Goal: Task Accomplishment & Management: Use online tool/utility

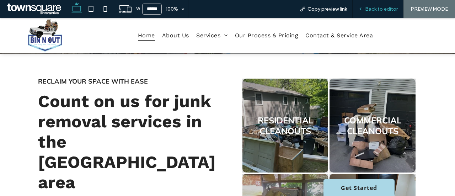
click at [387, 8] on span "Back to editor" at bounding box center [381, 9] width 33 height 6
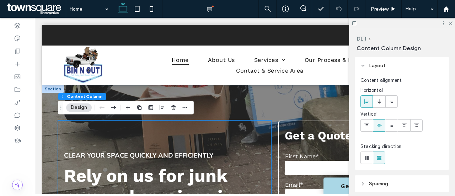
drag, startPoint x: 43, startPoint y: 121, endPoint x: 53, endPoint y: 120, distance: 10.8
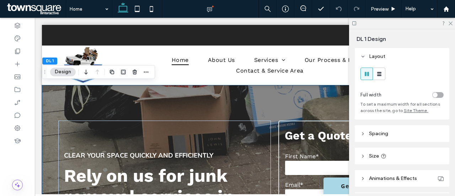
drag, startPoint x: 54, startPoint y: 119, endPoint x: 53, endPoint y: 113, distance: 6.4
drag, startPoint x: 61, startPoint y: 66, endPoint x: 59, endPoint y: 71, distance: 4.9
click at [61, 66] on div "DL 1 Design" at bounding box center [98, 72] width 113 height 14
click at [60, 73] on button "Design" at bounding box center [63, 72] width 26 height 9
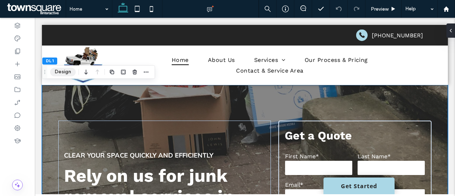
click at [64, 70] on button "Design" at bounding box center [63, 72] width 26 height 9
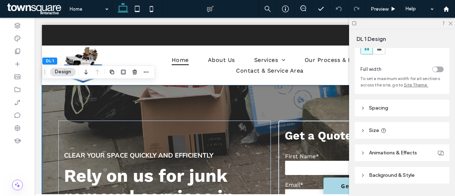
scroll to position [44, 0]
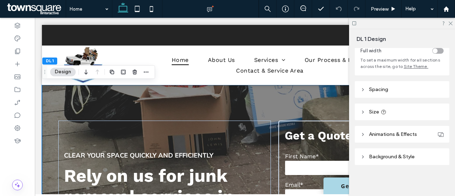
click at [388, 149] on header "Background & Style" at bounding box center [402, 156] width 95 height 17
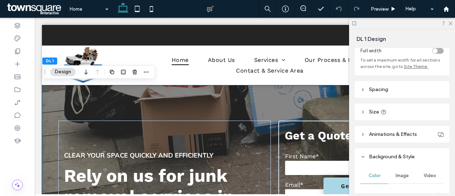
click at [399, 170] on div "Image" at bounding box center [402, 176] width 28 height 16
click at [400, 174] on span "Image" at bounding box center [402, 176] width 13 height 6
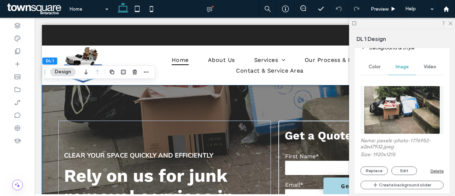
scroll to position [186, 0]
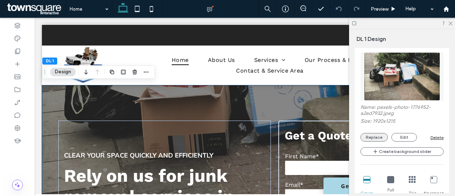
click at [378, 139] on button "Replace" at bounding box center [373, 137] width 27 height 9
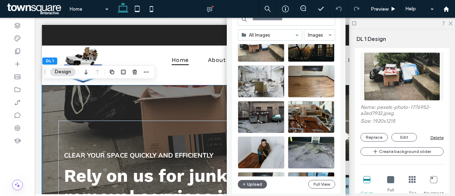
scroll to position [36, 0]
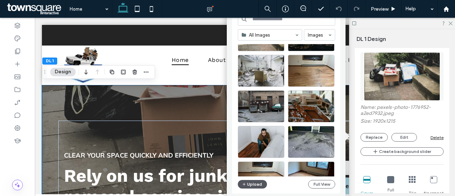
click at [258, 180] on button "Upload" at bounding box center [252, 184] width 29 height 9
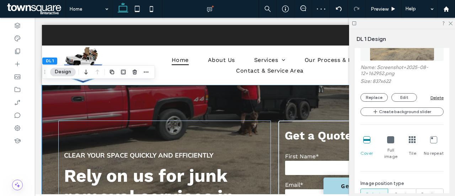
scroll to position [186, 0]
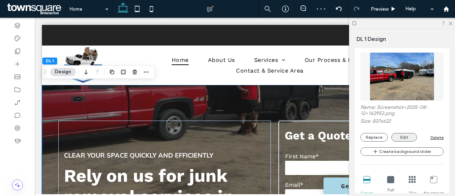
click at [405, 135] on button "Edit" at bounding box center [404, 137] width 26 height 9
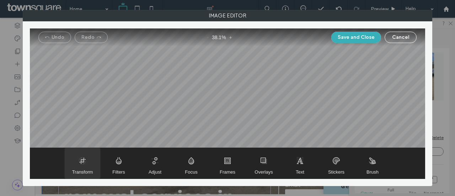
click at [91, 165] on span "Transform" at bounding box center [83, 163] width 36 height 31
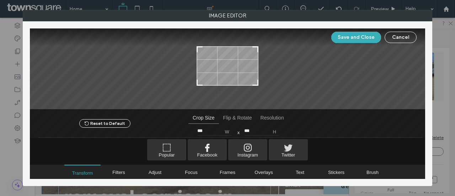
type input "***"
drag, startPoint x: 256, startPoint y: 91, endPoint x: 259, endPoint y: 82, distance: 8.8
click at [259, 82] on div at bounding box center [227, 68] width 395 height 81
click at [356, 38] on button "Save and Close" at bounding box center [356, 37] width 50 height 11
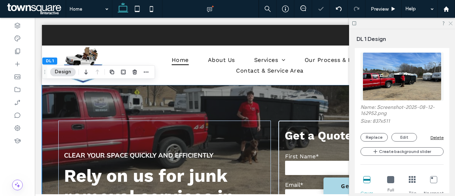
click at [450, 24] on use at bounding box center [450, 24] width 4 height 4
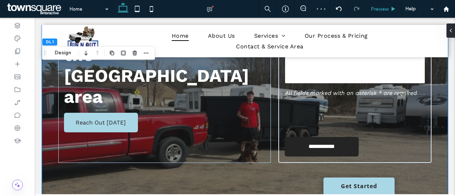
click at [382, 7] on span "Preview" at bounding box center [380, 9] width 18 height 6
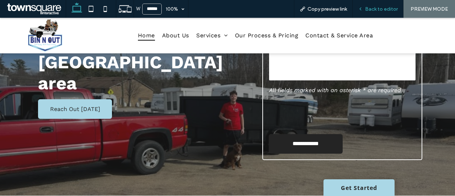
click at [389, 8] on span "Back to editor" at bounding box center [381, 9] width 33 height 6
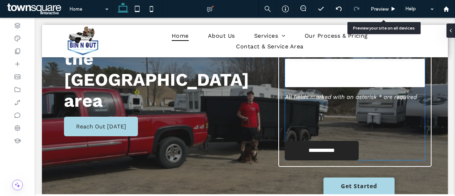
scroll to position [131, 0]
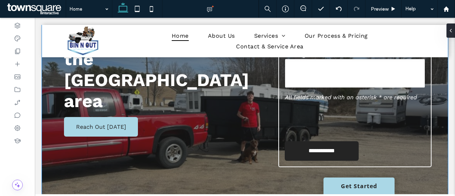
click at [54, 176] on div "**********" at bounding box center [245, 64] width 406 height 276
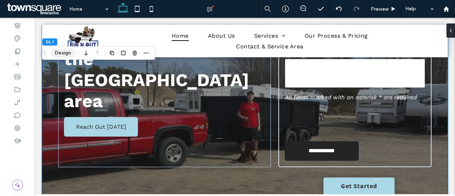
click at [68, 57] on button "Design" at bounding box center [63, 53] width 26 height 9
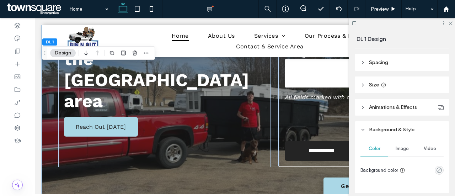
click at [398, 147] on span "Image" at bounding box center [402, 149] width 13 height 6
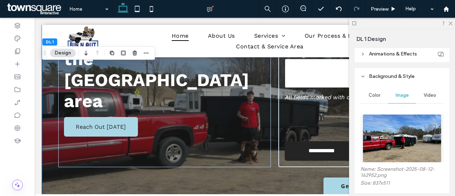
scroll to position [178, 0]
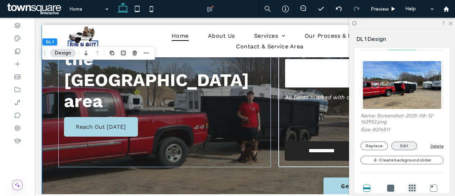
click at [402, 146] on button "Edit" at bounding box center [404, 145] width 26 height 9
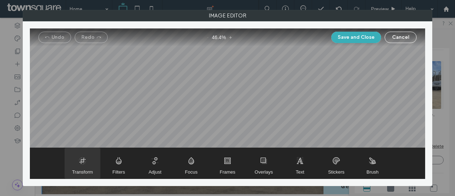
click at [77, 170] on span "Transform" at bounding box center [82, 171] width 21 height 5
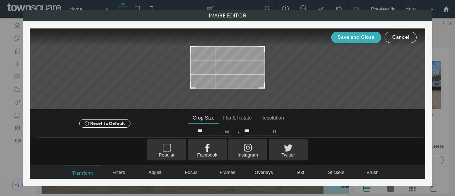
type input "***"
drag, startPoint x: 260, startPoint y: 91, endPoint x: 269, endPoint y: 87, distance: 10.2
click at [269, 87] on div at bounding box center [227, 68] width 395 height 81
click at [360, 37] on button "Save and Close" at bounding box center [356, 37] width 50 height 11
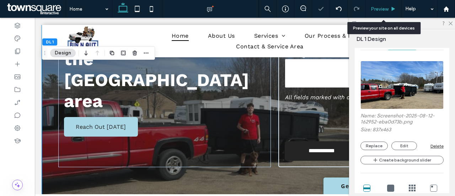
click at [391, 9] on icon at bounding box center [393, 8] width 5 height 5
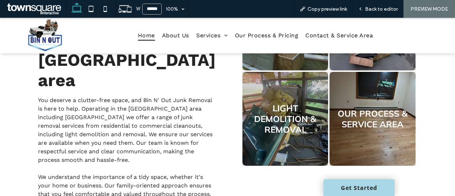
scroll to position [355, 0]
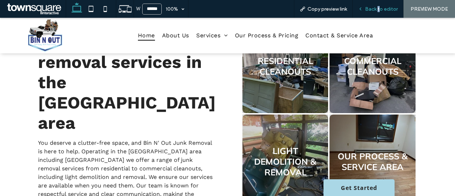
click at [380, 9] on span "Back to editor" at bounding box center [381, 9] width 33 height 6
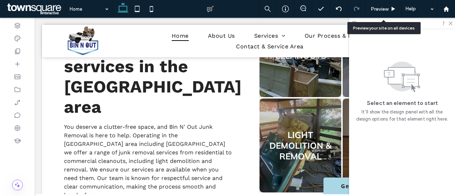
scroll to position [352, 0]
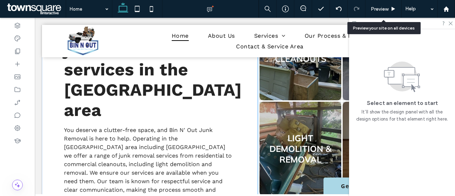
click at [283, 119] on link at bounding box center [300, 149] width 87 height 100
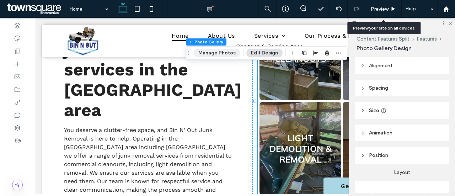
click at [221, 52] on button "Manage Photos" at bounding box center [217, 53] width 47 height 9
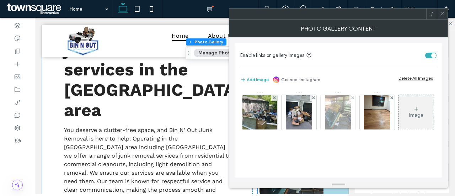
scroll to position [0, 0]
click at [345, 99] on img at bounding box center [338, 112] width 26 height 35
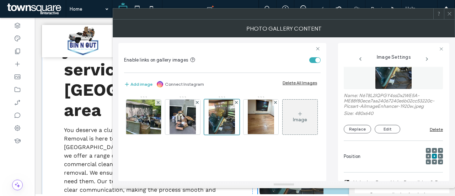
scroll to position [15, 0]
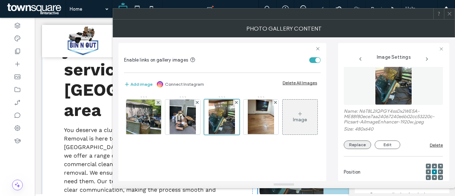
click at [361, 146] on button "Replace" at bounding box center [357, 144] width 27 height 9
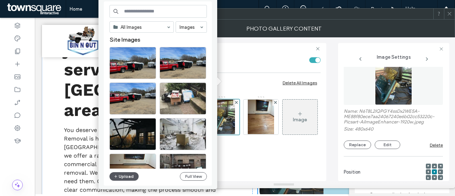
click at [119, 177] on button "Upload" at bounding box center [123, 176] width 29 height 9
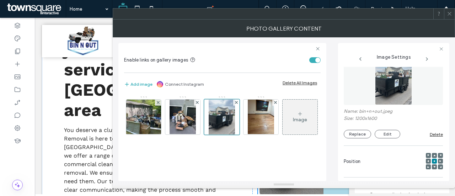
click at [447, 18] on span at bounding box center [449, 14] width 5 height 11
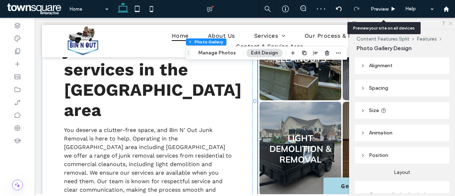
click at [448, 23] on icon at bounding box center [450, 23] width 5 height 5
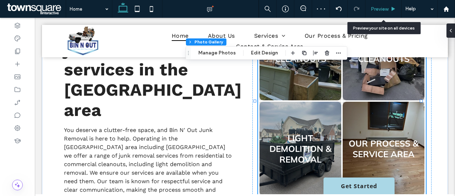
click at [380, 7] on span "Preview" at bounding box center [380, 9] width 18 height 6
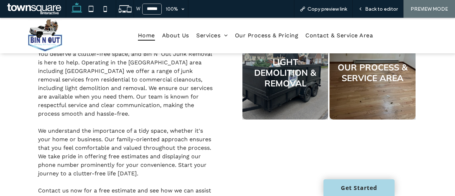
scroll to position [388, 0]
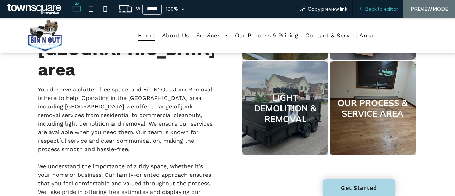
click at [381, 15] on div "Back to editor" at bounding box center [378, 9] width 51 height 18
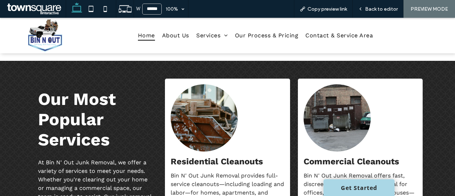
scroll to position [531, 0]
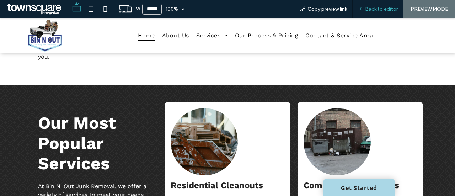
click at [361, 8] on use at bounding box center [360, 9] width 1 height 2
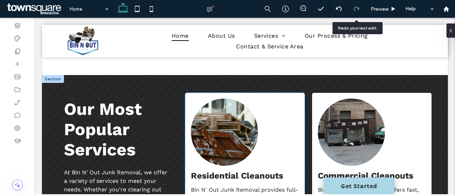
scroll to position [591, 0]
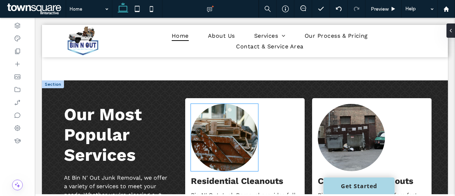
click at [214, 110] on img at bounding box center [224, 137] width 67 height 67
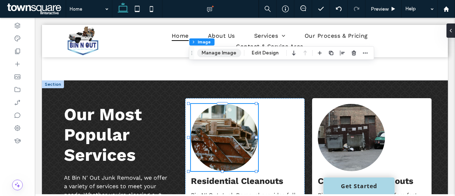
click at [218, 50] on button "Manage Image" at bounding box center [219, 53] width 44 height 9
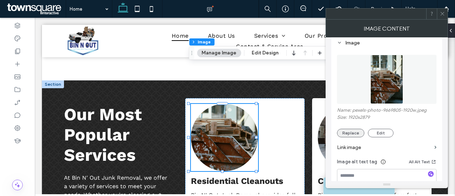
scroll to position [71, 0]
click at [355, 131] on button "Replace" at bounding box center [350, 132] width 27 height 9
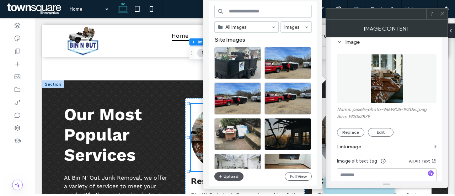
click at [228, 178] on button "Upload" at bounding box center [228, 176] width 29 height 9
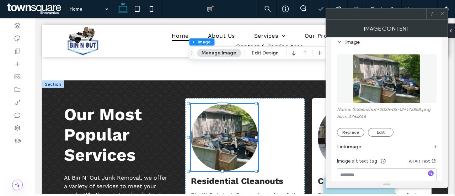
click at [443, 14] on icon at bounding box center [442, 13] width 5 height 5
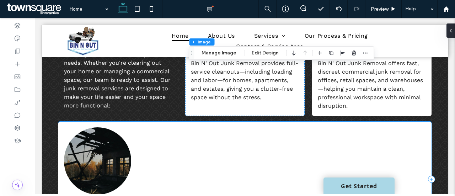
scroll to position [733, 0]
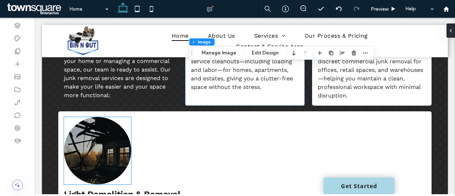
click at [104, 117] on img at bounding box center [97, 150] width 67 height 67
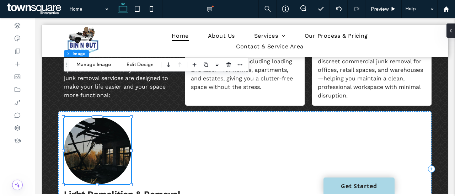
type input "**"
click at [104, 117] on img at bounding box center [97, 150] width 67 height 67
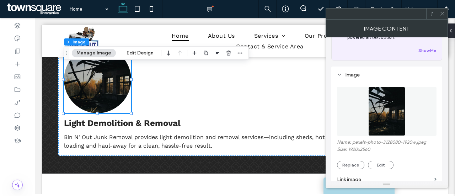
scroll to position [71, 0]
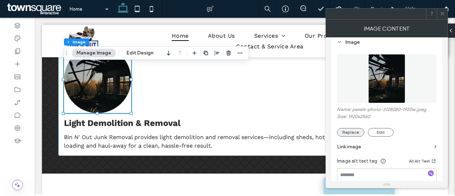
click at [353, 131] on button "Replace" at bounding box center [350, 132] width 27 height 9
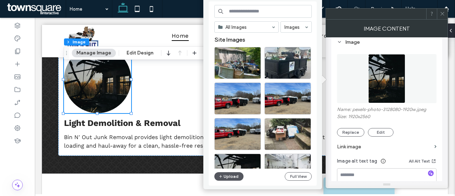
click at [235, 172] on button "Upload" at bounding box center [228, 176] width 29 height 9
click at [274, 70] on div at bounding box center [288, 74] width 46 height 9
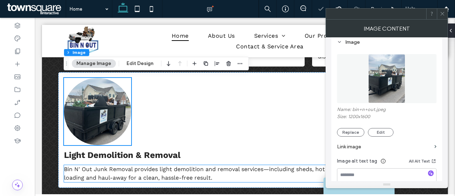
scroll to position [733, 0]
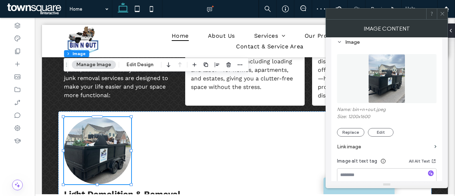
click at [445, 12] on div at bounding box center [442, 14] width 11 height 11
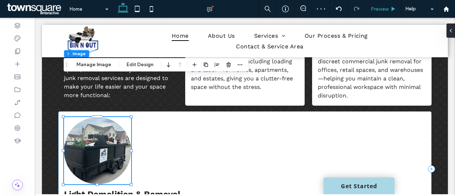
click at [388, 8] on div "Preview" at bounding box center [383, 9] width 36 height 6
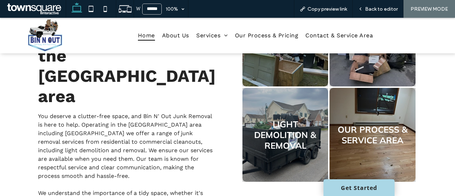
scroll to position [387, 0]
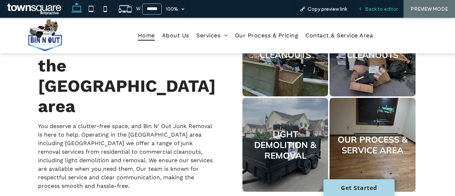
click at [375, 13] on div "Back to editor" at bounding box center [378, 9] width 51 height 18
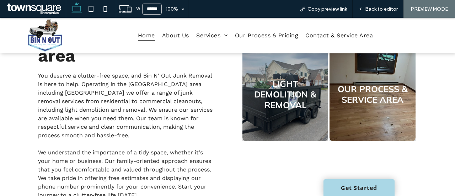
scroll to position [423, 0]
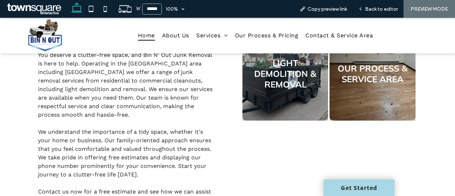
click at [373, 94] on link at bounding box center [372, 74] width 91 height 100
click at [387, 5] on div "Back to editor" at bounding box center [378, 9] width 51 height 18
click at [385, 9] on span "Back to editor" at bounding box center [381, 9] width 33 height 6
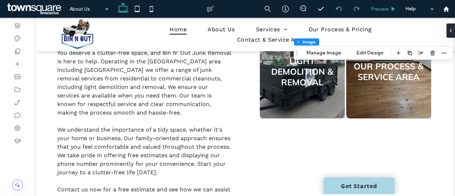
type input "*"
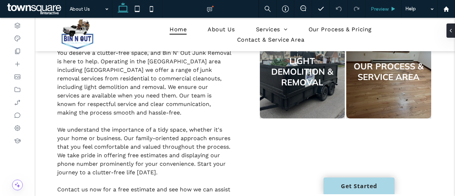
type input "***"
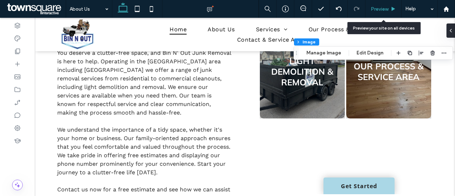
click at [387, 6] on span "Preview" at bounding box center [380, 9] width 18 height 6
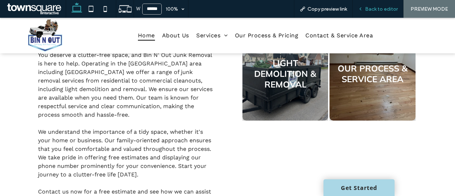
click at [380, 12] on div "Back to editor" at bounding box center [378, 9] width 51 height 18
click at [365, 2] on div "Back to editor" at bounding box center [378, 9] width 51 height 18
click at [379, 12] on span "Back to editor" at bounding box center [381, 9] width 33 height 6
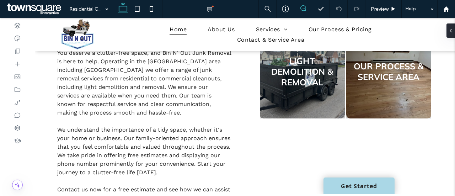
click at [303, 8] on icon at bounding box center [303, 8] width 6 height 6
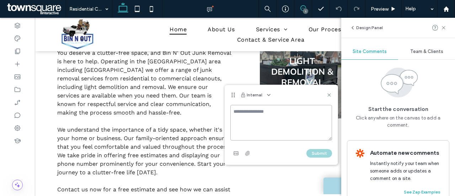
click at [279, 122] on textarea at bounding box center [281, 123] width 102 height 36
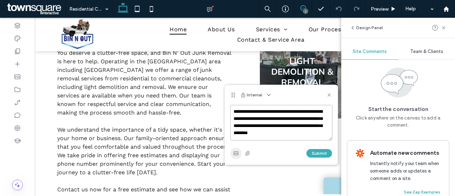
type textarea "**********"
click at [237, 152] on use "button" at bounding box center [235, 153] width 5 height 4
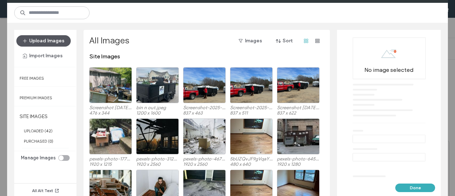
click at [46, 38] on button "Upload Images" at bounding box center [43, 40] width 54 height 11
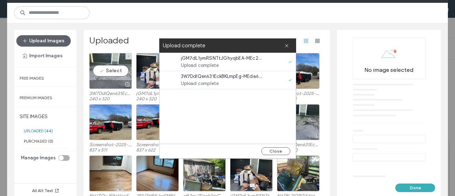
click at [115, 71] on div "Select" at bounding box center [110, 71] width 43 height 36
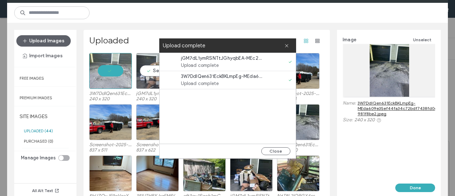
click at [156, 71] on div "Select" at bounding box center [157, 71] width 43 height 36
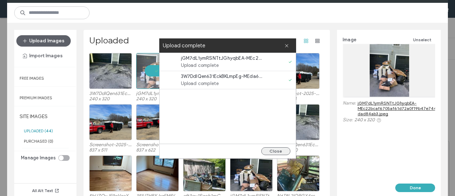
click at [275, 151] on button "Close" at bounding box center [275, 151] width 29 height 8
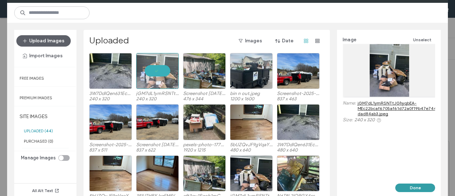
click at [419, 184] on button "Done" at bounding box center [415, 187] width 40 height 9
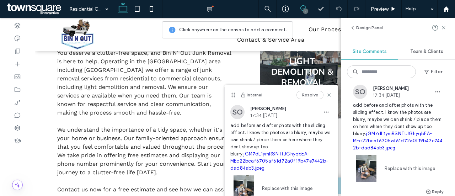
scroll to position [71, 0]
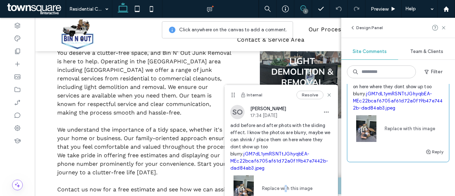
click at [286, 185] on link "Replace with this image" at bounding box center [284, 188] width 55 height 7
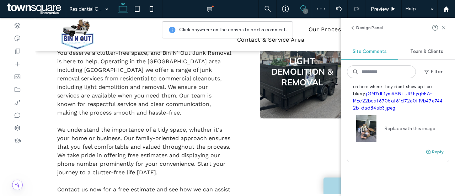
click at [425, 155] on icon "button" at bounding box center [428, 152] width 6 height 6
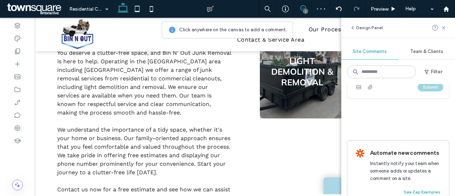
scroll to position [137, 0]
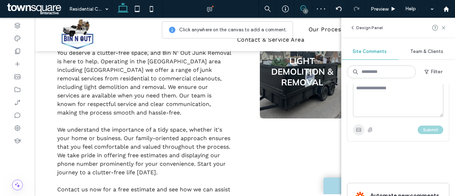
click at [358, 133] on icon "button" at bounding box center [359, 130] width 6 height 6
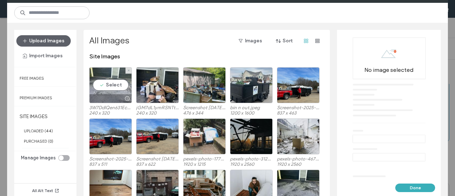
click at [113, 79] on div "Select" at bounding box center [110, 85] width 43 height 36
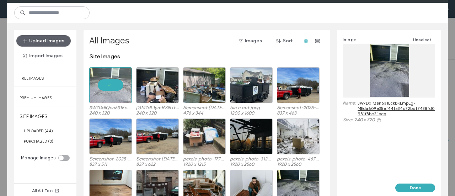
click at [421, 184] on button "Done" at bounding box center [415, 187] width 40 height 9
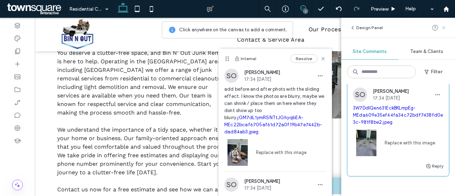
click at [443, 26] on icon at bounding box center [444, 28] width 6 height 6
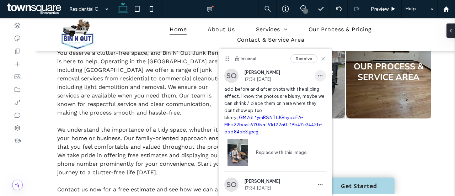
scroll to position [0, 0]
click at [320, 60] on icon at bounding box center [323, 59] width 6 height 6
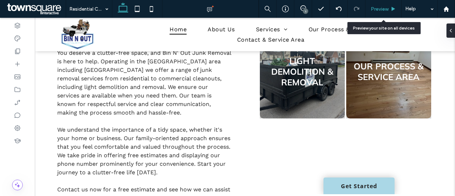
click at [381, 8] on span "Preview" at bounding box center [380, 9] width 18 height 6
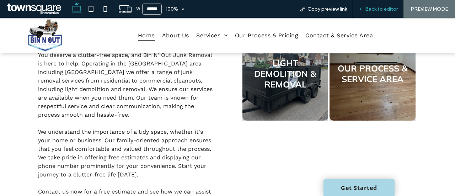
click at [393, 4] on div "Back to editor" at bounding box center [378, 9] width 51 height 18
click at [380, 10] on span "Back to editor" at bounding box center [381, 9] width 33 height 6
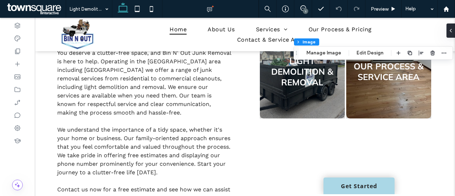
type input "*"
click at [326, 53] on button "Manage Image" at bounding box center [324, 53] width 44 height 9
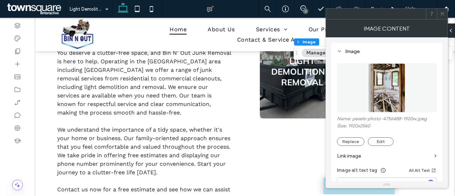
scroll to position [71, 0]
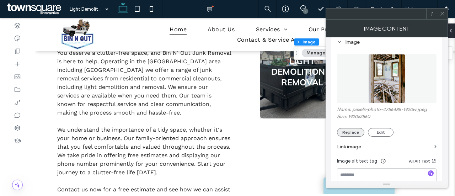
click at [357, 132] on button "Replace" at bounding box center [350, 132] width 27 height 9
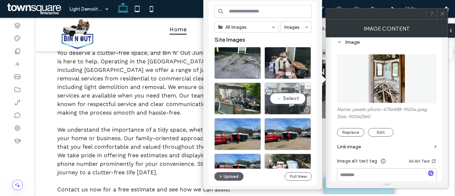
click at [297, 91] on div "Select" at bounding box center [287, 98] width 47 height 32
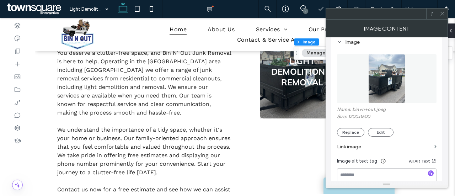
click at [444, 13] on icon at bounding box center [442, 13] width 5 height 5
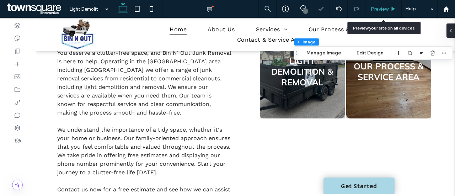
click at [382, 10] on span "Preview" at bounding box center [380, 9] width 18 height 6
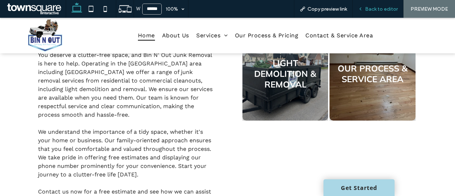
click at [373, 1] on div "Back to editor" at bounding box center [378, 9] width 51 height 18
click at [385, 13] on div "Back to editor" at bounding box center [378, 9] width 51 height 18
click at [386, 10] on span "Back to editor" at bounding box center [381, 9] width 33 height 6
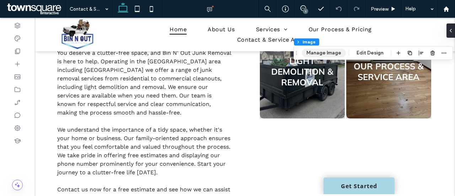
click at [328, 54] on button "Manage Image" at bounding box center [324, 53] width 44 height 9
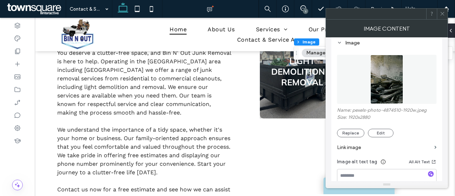
scroll to position [71, 0]
click at [356, 131] on button "Replace" at bounding box center [350, 132] width 27 height 9
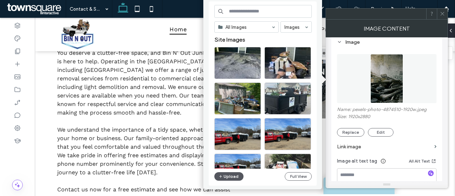
click at [234, 175] on button "Upload" at bounding box center [228, 176] width 29 height 9
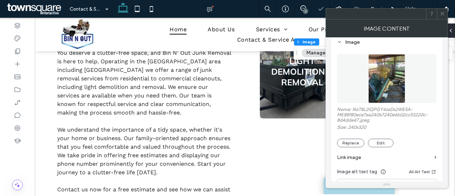
click at [443, 15] on use at bounding box center [442, 14] width 4 height 4
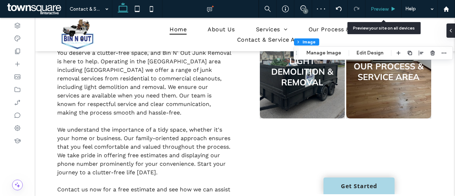
click at [384, 6] on span "Preview" at bounding box center [380, 9] width 18 height 6
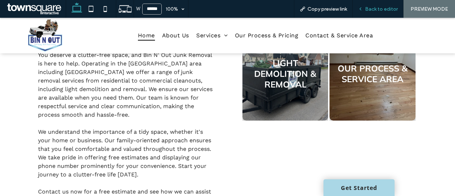
click at [371, 11] on span "Back to editor" at bounding box center [381, 9] width 33 height 6
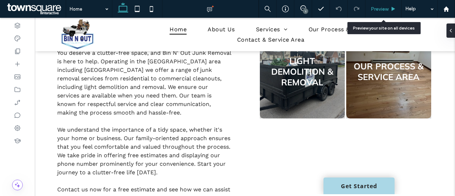
click at [382, 11] on span "Preview" at bounding box center [380, 9] width 18 height 6
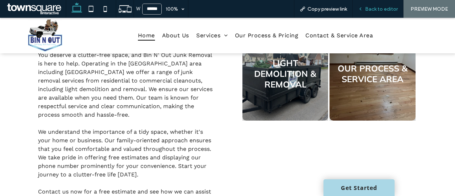
click at [381, 14] on div "Back to editor" at bounding box center [378, 9] width 51 height 18
click at [381, 12] on span "Back to editor" at bounding box center [381, 9] width 33 height 6
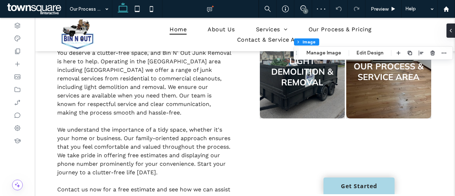
type input "*"
click at [330, 55] on button "Manage Image" at bounding box center [324, 53] width 44 height 9
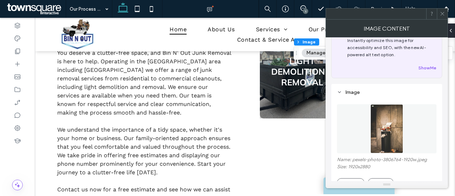
scroll to position [36, 0]
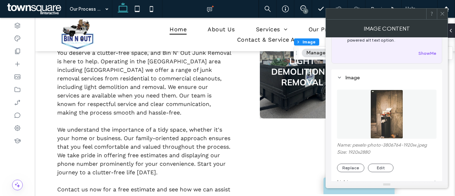
click at [351, 173] on section "Link image" at bounding box center [387, 182] width 100 height 20
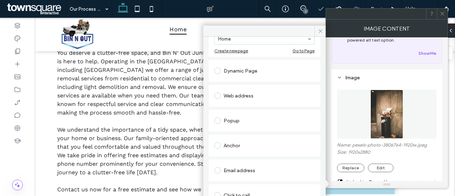
scroll to position [71, 0]
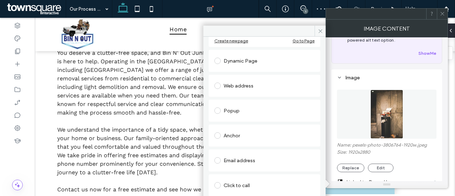
click at [389, 123] on img at bounding box center [386, 114] width 33 height 49
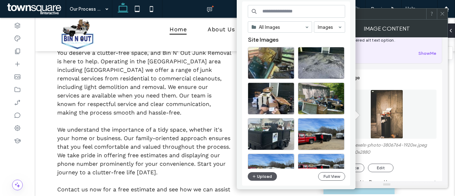
click at [270, 175] on button "Upload" at bounding box center [262, 176] width 29 height 9
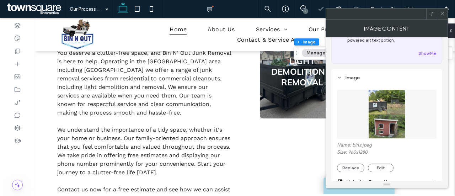
click at [444, 15] on icon at bounding box center [442, 13] width 5 height 5
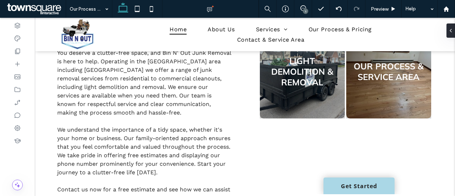
type input "***"
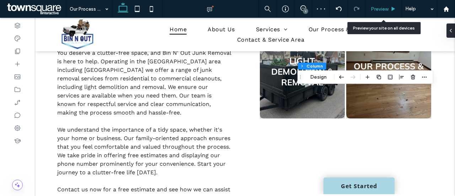
click at [389, 6] on div "Preview" at bounding box center [383, 9] width 36 height 6
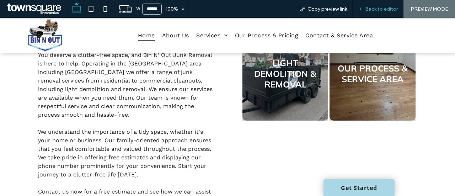
click at [376, 7] on span "Back to editor" at bounding box center [381, 9] width 33 height 6
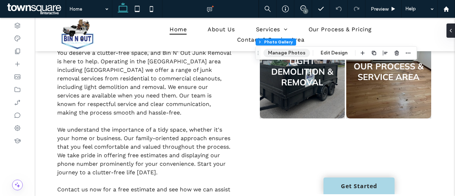
click at [303, 52] on button "Manage Photos" at bounding box center [286, 53] width 47 height 9
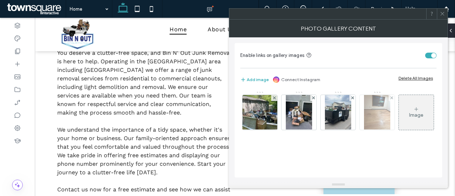
click at [381, 117] on img at bounding box center [377, 112] width 26 height 35
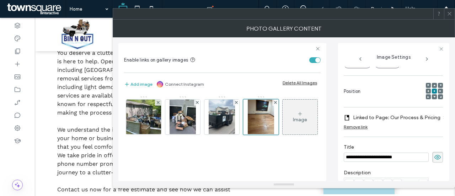
scroll to position [50, 0]
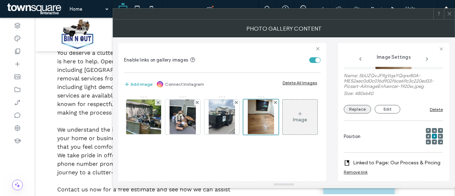
click at [359, 109] on button "Replace" at bounding box center [357, 109] width 27 height 9
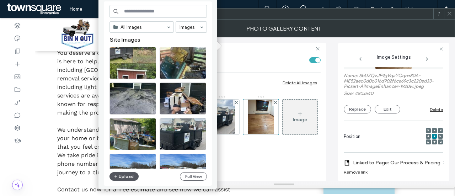
click at [132, 176] on button "Upload" at bounding box center [123, 176] width 29 height 9
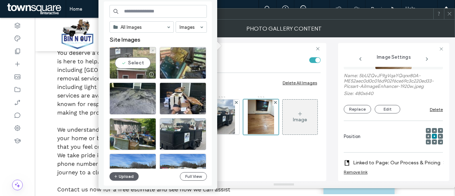
click at [150, 71] on div at bounding box center [151, 74] width 9 height 6
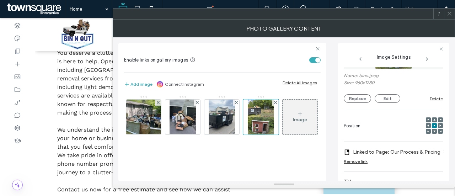
click at [453, 17] on div at bounding box center [449, 14] width 11 height 11
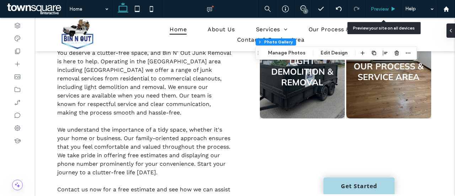
click at [389, 7] on div "Preview" at bounding box center [383, 9] width 36 height 6
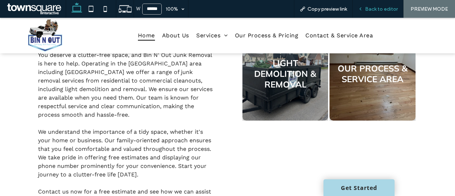
click at [377, 15] on div "Back to editor" at bounding box center [378, 9] width 51 height 18
click at [387, 10] on span "Back to editor" at bounding box center [381, 9] width 33 height 6
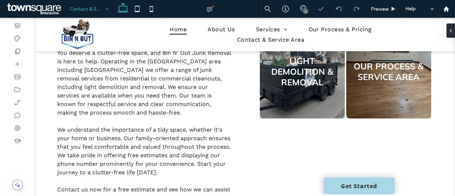
click at [88, 10] on input at bounding box center [87, 9] width 35 height 18
click at [92, 7] on input at bounding box center [87, 9] width 35 height 18
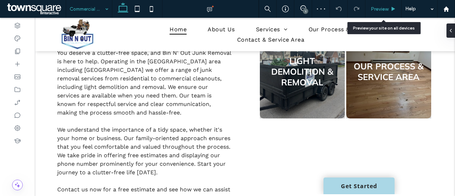
click at [387, 9] on span "Preview" at bounding box center [380, 9] width 18 height 6
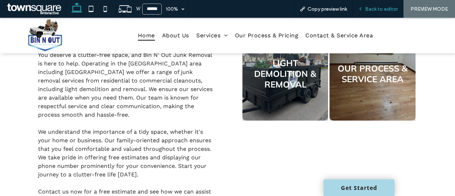
click at [385, 6] on span "Back to editor" at bounding box center [381, 9] width 33 height 6
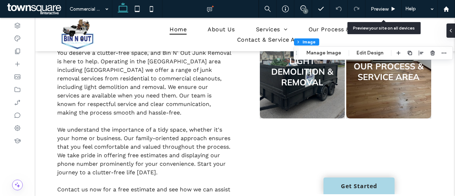
click at [324, 59] on div "Section Column Image Manage Image Edit Design" at bounding box center [373, 53] width 159 height 14
click at [328, 53] on button "Manage Image" at bounding box center [324, 53] width 44 height 9
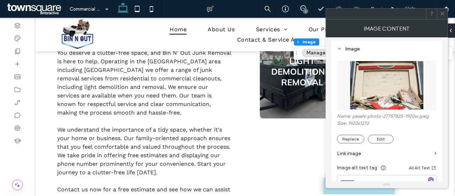
scroll to position [71, 0]
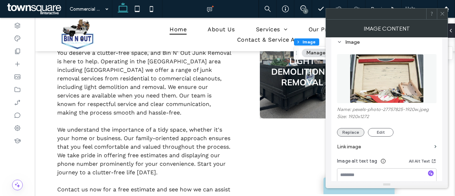
click at [356, 129] on button "Replace" at bounding box center [350, 132] width 27 height 9
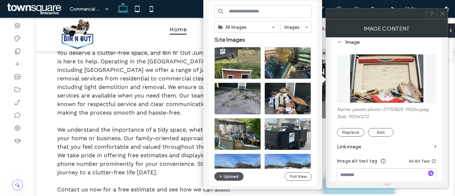
click at [227, 177] on button "Upload" at bounding box center [228, 176] width 29 height 9
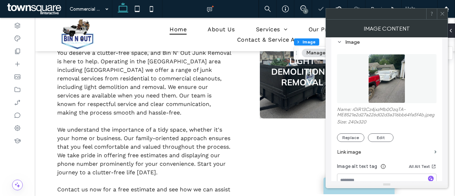
click at [438, 16] on div at bounding box center [442, 14] width 11 height 11
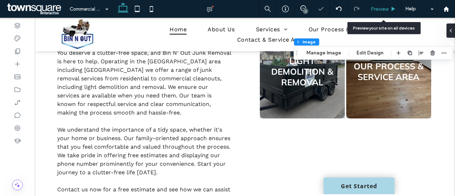
click at [388, 17] on div "Preview" at bounding box center [383, 9] width 36 height 18
click at [387, 10] on span "Preview" at bounding box center [380, 9] width 18 height 6
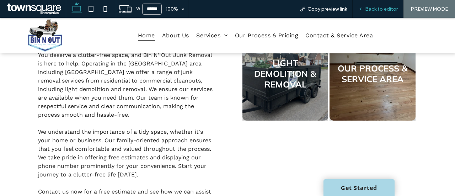
click at [373, 6] on span "Back to editor" at bounding box center [381, 9] width 33 height 6
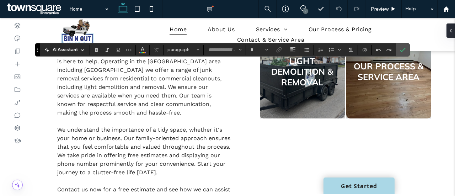
type input "*********"
type input "**"
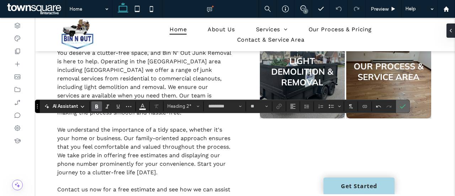
click at [404, 103] on label "Confirm" at bounding box center [402, 106] width 11 height 13
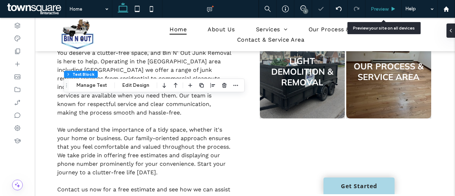
click at [391, 2] on div "Preview" at bounding box center [383, 9] width 36 height 18
click at [388, 10] on span "Preview" at bounding box center [380, 9] width 18 height 6
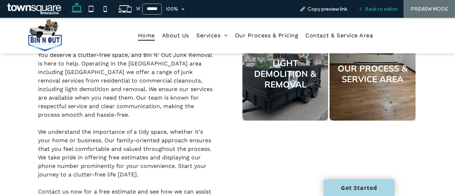
click at [377, 8] on span "Back to editor" at bounding box center [381, 9] width 33 height 6
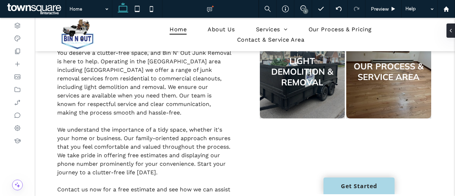
type input "*********"
type input "**"
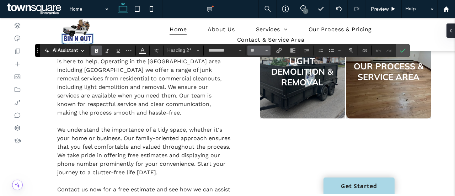
click at [265, 50] on use "Size" at bounding box center [266, 50] width 2 height 1
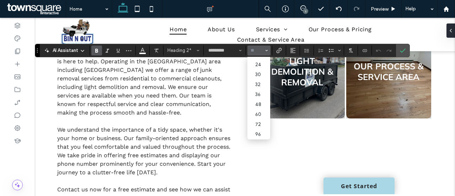
scroll to position [88, 0]
click at [260, 100] on label "48" at bounding box center [258, 105] width 23 height 10
type input "**"
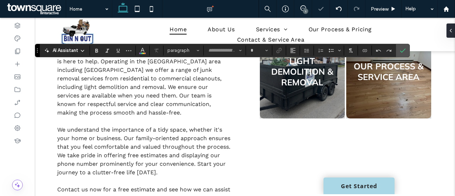
type input "*********"
type input "**"
click at [401, 48] on icon "Confirm" at bounding box center [403, 51] width 6 height 6
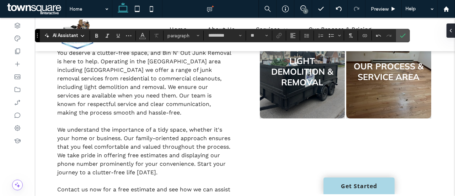
type input "**"
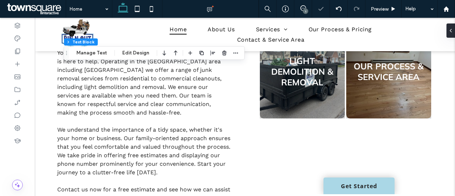
type input "*********"
type input "**"
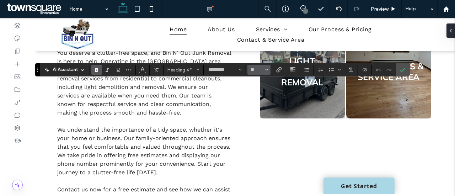
click at [267, 70] on icon "Size" at bounding box center [266, 69] width 3 height 3
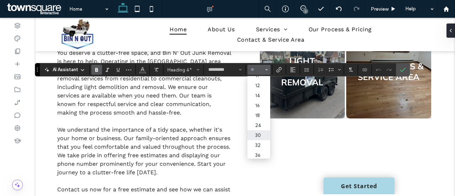
scroll to position [71, 0]
click at [262, 104] on label "30" at bounding box center [258, 100] width 23 height 10
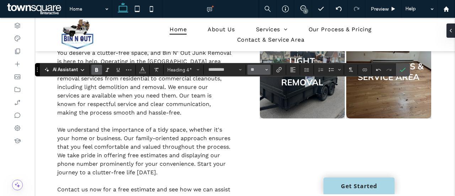
click at [269, 69] on button "**" at bounding box center [258, 70] width 23 height 10
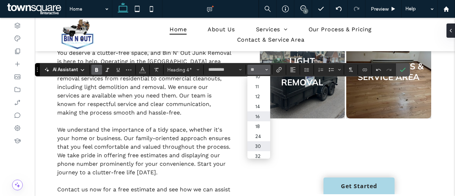
scroll to position [36, 0]
click at [260, 146] on label "32" at bounding box center [258, 145] width 23 height 10
type input "**"
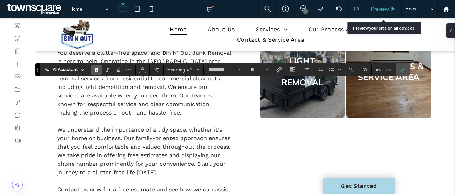
click at [378, 10] on span "Preview" at bounding box center [380, 9] width 18 height 6
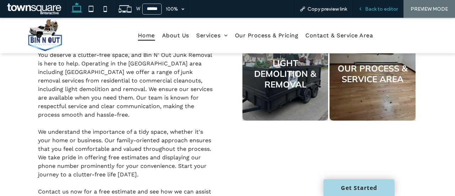
click at [372, 7] on span "Back to editor" at bounding box center [381, 9] width 33 height 6
click at [377, 7] on span "Back to editor" at bounding box center [381, 9] width 33 height 6
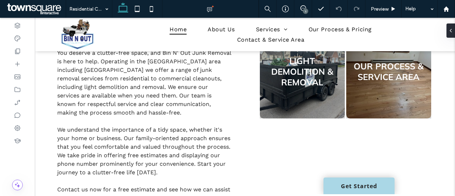
type input "*********"
type input "**"
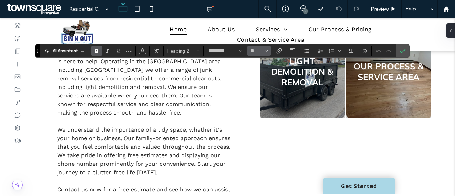
click at [265, 50] on icon "Size" at bounding box center [266, 50] width 3 height 3
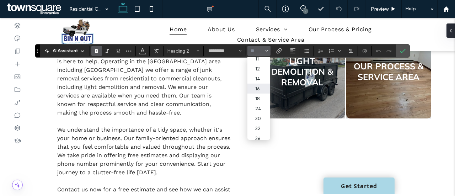
scroll to position [71, 0]
click at [259, 115] on label "48" at bounding box center [258, 111] width 23 height 10
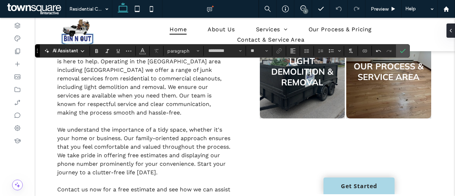
type input "**"
click at [262, 50] on input "**" at bounding box center [257, 51] width 14 height 6
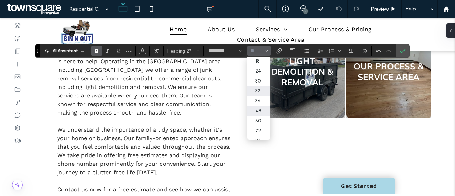
click at [263, 94] on label "32" at bounding box center [258, 91] width 23 height 10
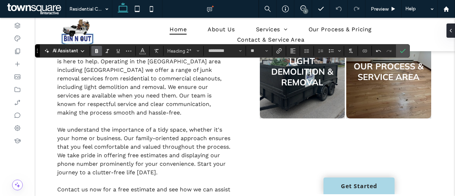
type input "**"
click at [263, 48] on input "**" at bounding box center [257, 51] width 14 height 6
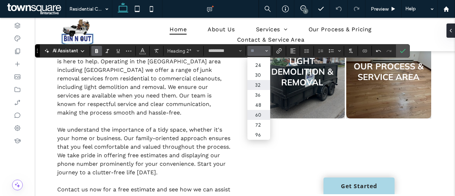
scroll to position [88, 0]
click at [259, 90] on label "36" at bounding box center [258, 95] width 23 height 10
type input "**"
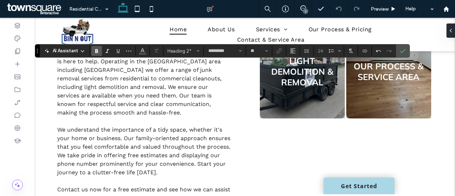
click at [393, 51] on section at bounding box center [384, 51] width 24 height 10
click at [397, 51] on label "Confirm" at bounding box center [402, 50] width 11 height 13
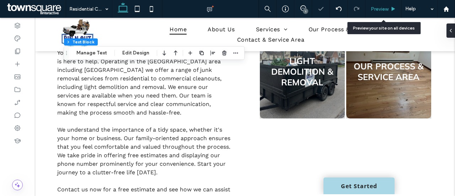
click at [385, 11] on span "Preview" at bounding box center [380, 9] width 18 height 6
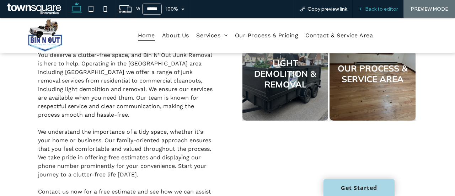
click at [382, 10] on span "Back to editor" at bounding box center [381, 9] width 33 height 6
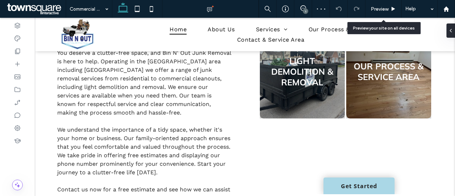
type input "*********"
type input "**"
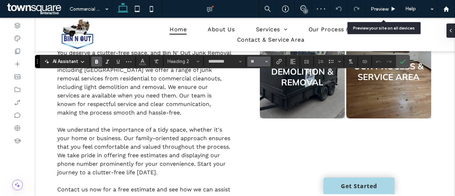
click at [265, 62] on icon "Size" at bounding box center [266, 61] width 3 height 3
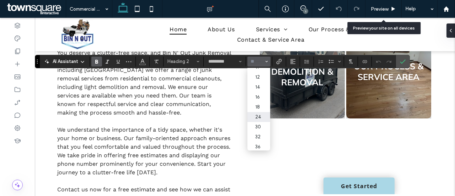
scroll to position [71, 0]
click at [260, 116] on label "36" at bounding box center [258, 111] width 23 height 10
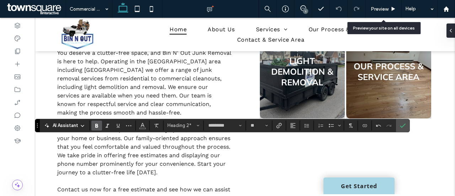
type input "**"
click at [401, 125] on icon "Confirm" at bounding box center [403, 126] width 6 height 6
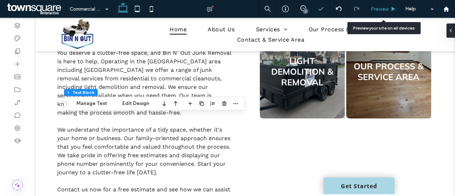
click at [392, 7] on use at bounding box center [394, 9] width 4 height 4
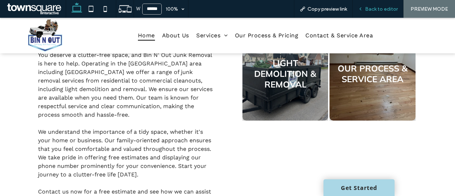
click at [381, 7] on span "Back to editor" at bounding box center [381, 9] width 33 height 6
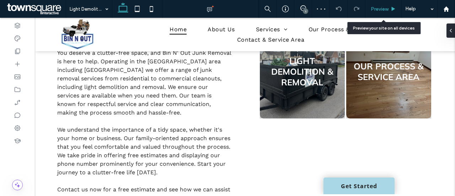
click at [390, 7] on div "Preview" at bounding box center [383, 9] width 36 height 6
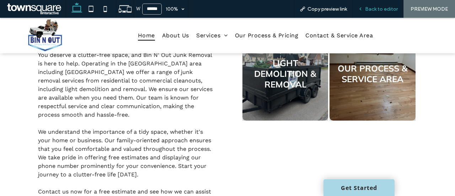
click at [378, 4] on div "Back to editor" at bounding box center [378, 9] width 51 height 18
click at [378, 12] on div "Back to editor" at bounding box center [378, 9] width 51 height 18
click at [379, 10] on span "Back to editor" at bounding box center [381, 9] width 33 height 6
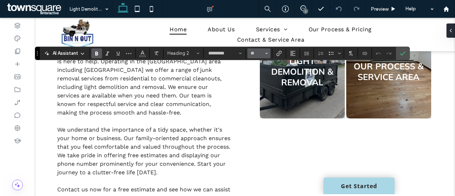
click at [265, 53] on use "Size" at bounding box center [266, 53] width 2 height 1
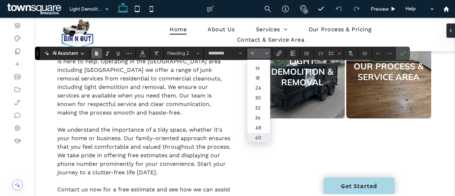
scroll to position [71, 0]
click at [261, 106] on label "36" at bounding box center [258, 103] width 23 height 10
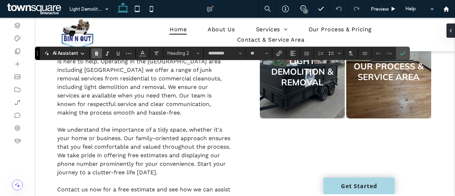
type input "**"
click at [397, 56] on label "Confirm" at bounding box center [402, 53] width 11 height 13
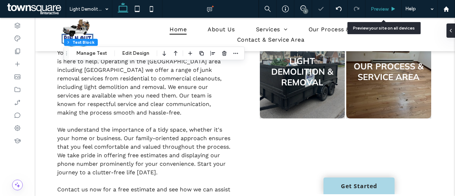
click at [391, 8] on icon at bounding box center [393, 8] width 5 height 5
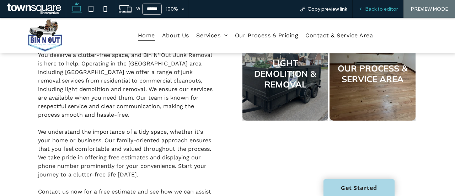
click at [378, 6] on span "Back to editor" at bounding box center [381, 9] width 33 height 6
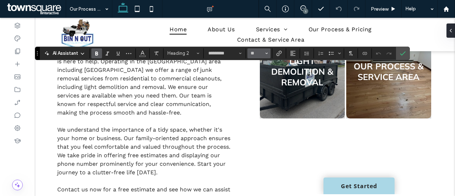
click at [263, 52] on button "**" at bounding box center [258, 53] width 23 height 10
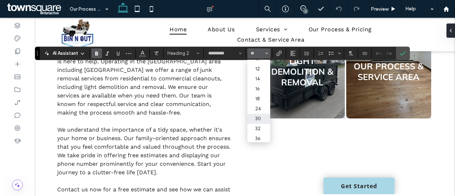
scroll to position [71, 0]
click at [260, 107] on label "36" at bounding box center [258, 103] width 23 height 10
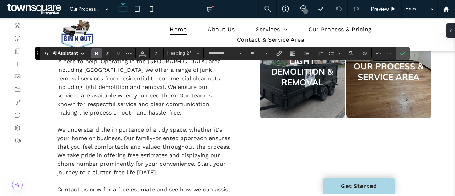
type input "**"
click at [397, 53] on label "Confirm" at bounding box center [402, 53] width 11 height 13
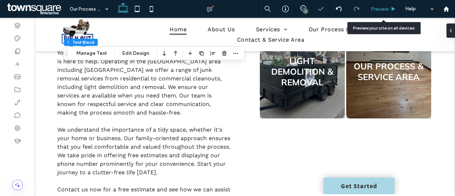
click at [390, 4] on div "Preview" at bounding box center [383, 9] width 36 height 18
click at [388, 10] on span "Preview" at bounding box center [380, 9] width 18 height 6
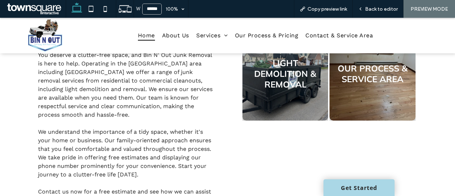
click at [389, 6] on span "Back to editor" at bounding box center [381, 9] width 33 height 6
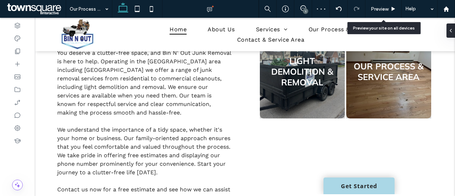
click at [389, 6] on div "Preview" at bounding box center [383, 9] width 36 height 6
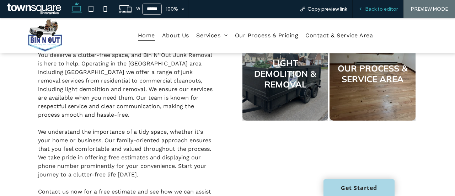
click at [372, 13] on div "Back to editor" at bounding box center [378, 9] width 51 height 18
click at [398, 0] on div "Back to editor" at bounding box center [378, 9] width 51 height 18
click at [382, 9] on span "Back to editor" at bounding box center [381, 9] width 33 height 6
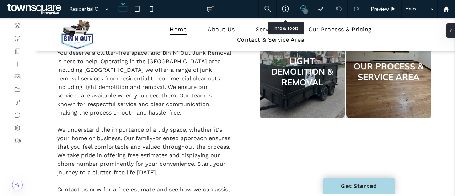
drag, startPoint x: 289, startPoint y: 8, endPoint x: 299, endPoint y: 9, distance: 10.0
click at [292, 9] on div at bounding box center [284, 8] width 17 height 7
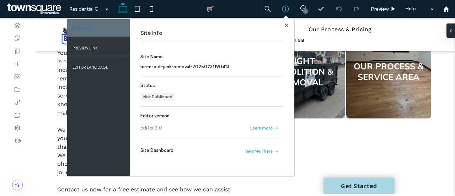
click at [303, 9] on div "1" at bounding box center [305, 11] width 5 height 5
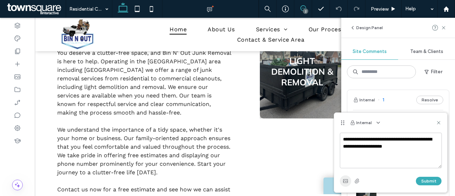
type textarea "**********"
click at [347, 182] on use "button" at bounding box center [345, 181] width 5 height 4
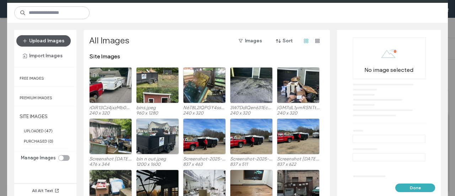
click at [56, 42] on button "Upload Images" at bounding box center [43, 40] width 54 height 11
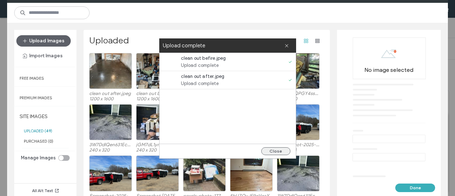
click at [279, 154] on button "Close" at bounding box center [275, 151] width 29 height 8
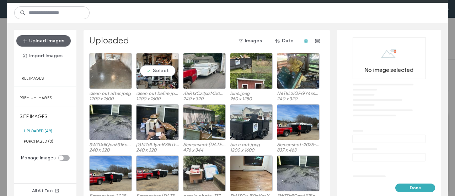
click at [130, 78] on div at bounding box center [110, 71] width 43 height 36
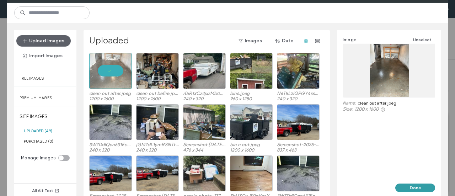
click at [408, 183] on button "Done" at bounding box center [415, 187] width 40 height 9
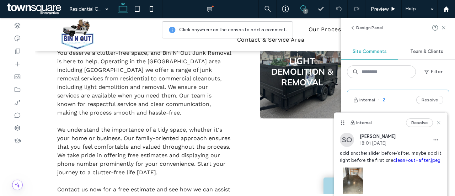
click at [440, 123] on icon at bounding box center [439, 123] width 6 height 6
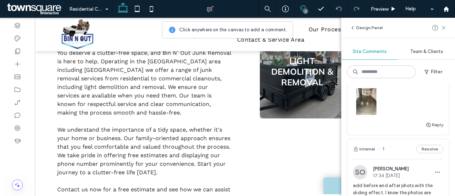
scroll to position [71, 0]
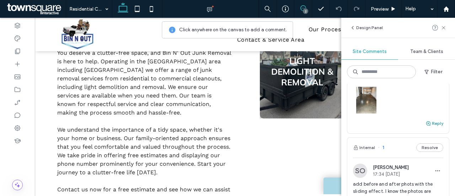
click at [431, 126] on button "Reply" at bounding box center [434, 123] width 18 height 9
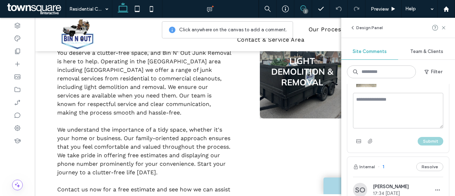
scroll to position [142, 0]
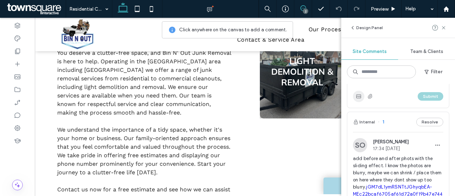
click at [359, 98] on span "button" at bounding box center [358, 96] width 11 height 11
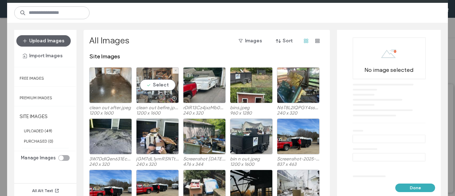
click at [158, 82] on div "Select" at bounding box center [157, 85] width 43 height 36
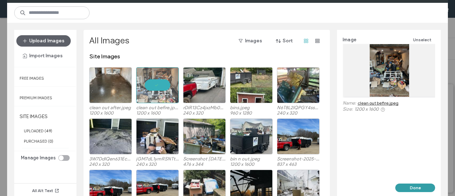
click at [415, 188] on button "Done" at bounding box center [415, 187] width 40 height 9
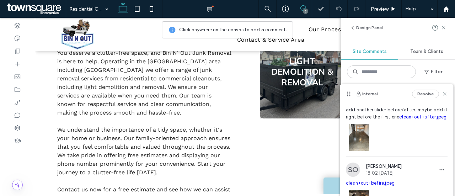
scroll to position [0, 0]
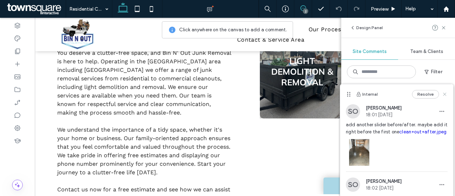
click at [442, 95] on icon at bounding box center [445, 94] width 6 height 6
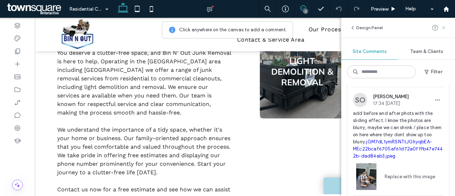
click at [444, 29] on use at bounding box center [443, 27] width 3 height 3
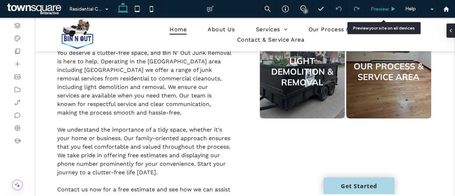
click at [385, 10] on span "Preview" at bounding box center [380, 9] width 18 height 6
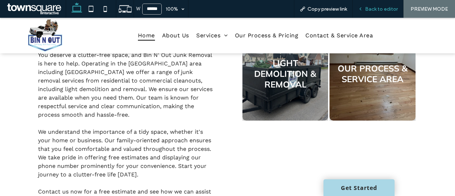
click at [380, 9] on span "Back to editor" at bounding box center [381, 9] width 33 height 6
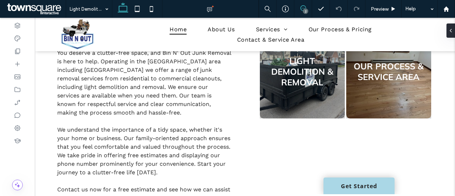
click at [305, 7] on use at bounding box center [303, 8] width 6 height 6
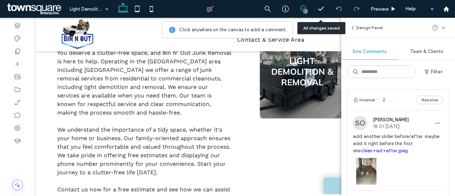
click at [445, 23] on div "Design Panel" at bounding box center [398, 28] width 114 height 20
click at [445, 27] on icon at bounding box center [444, 28] width 6 height 6
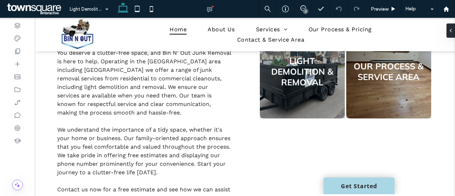
click at [303, 12] on div "2" at bounding box center [305, 11] width 5 height 5
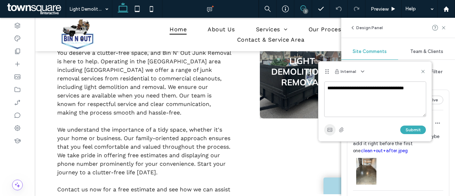
type textarea "**********"
click at [329, 133] on span "button" at bounding box center [329, 129] width 11 height 11
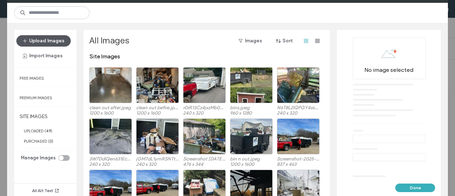
click at [55, 42] on button "Upload Images" at bounding box center [43, 40] width 54 height 11
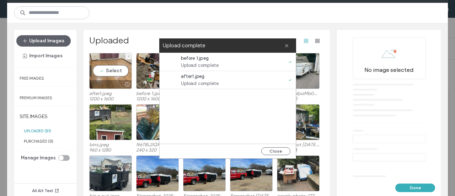
click at [117, 70] on div "Select" at bounding box center [110, 71] width 43 height 36
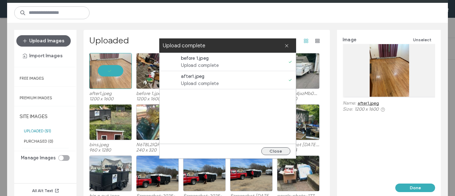
click at [280, 154] on button "Close" at bounding box center [275, 151] width 29 height 8
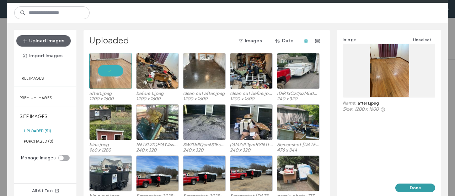
click at [423, 189] on button "Done" at bounding box center [415, 187] width 40 height 9
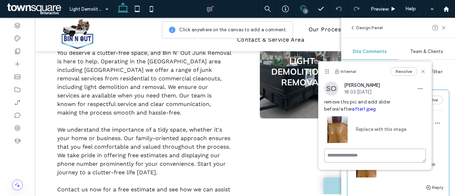
click at [360, 156] on textarea at bounding box center [375, 156] width 102 height 14
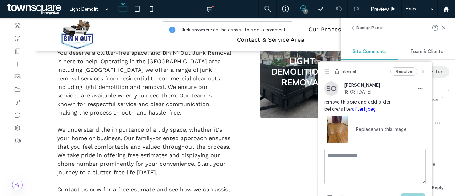
click at [425, 72] on icon at bounding box center [423, 72] width 6 height 6
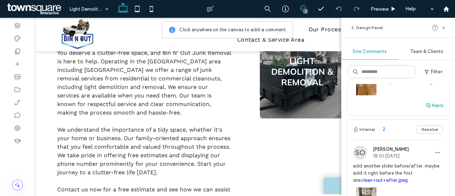
scroll to position [71, 0]
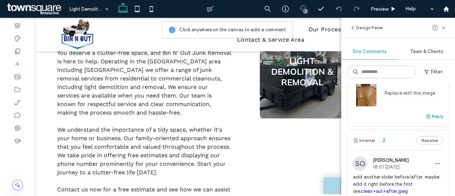
click at [428, 117] on button "Reply" at bounding box center [434, 116] width 18 height 9
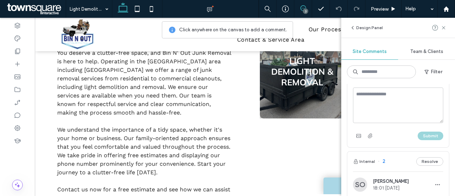
scroll to position [107, 0]
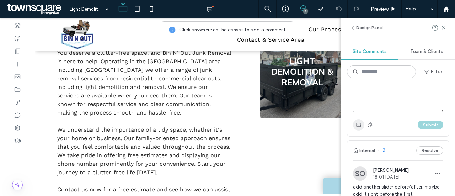
click at [361, 125] on use "button" at bounding box center [358, 125] width 5 height 4
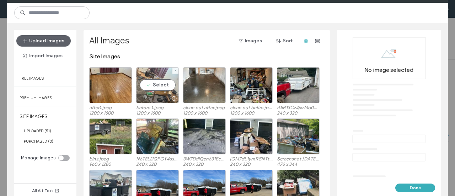
click at [157, 88] on div "Select" at bounding box center [157, 85] width 43 height 36
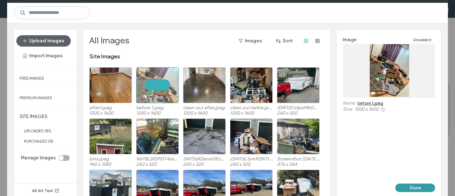
click at [421, 188] on button "Done" at bounding box center [415, 187] width 40 height 9
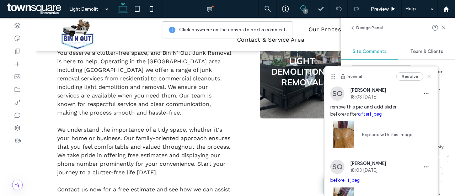
scroll to position [172, 0]
click at [422, 79] on div "Resolve" at bounding box center [414, 76] width 36 height 9
click at [427, 77] on use at bounding box center [428, 76] width 3 height 3
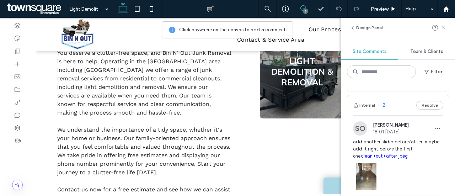
click at [443, 27] on use at bounding box center [443, 27] width 3 height 3
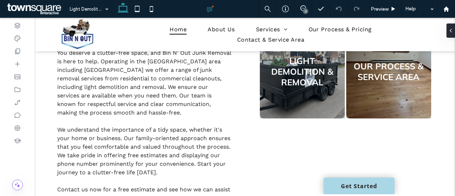
scroll to position [0, 0]
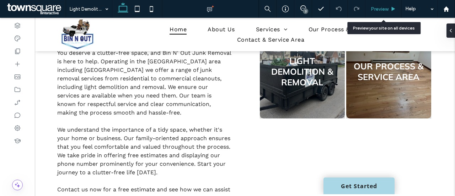
click at [389, 11] on div "Preview" at bounding box center [383, 9] width 36 height 6
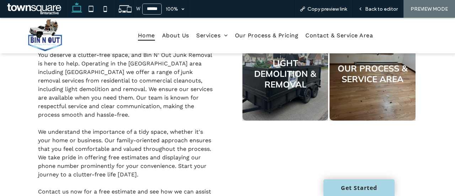
click at [392, 8] on span "Back to editor" at bounding box center [381, 9] width 33 height 6
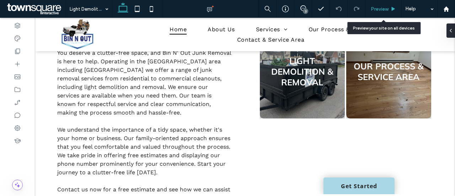
click at [391, 9] on icon at bounding box center [393, 8] width 5 height 5
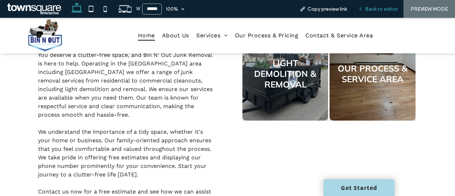
click at [382, 7] on span "Back to editor" at bounding box center [381, 9] width 33 height 6
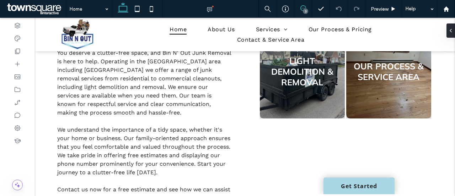
click at [302, 10] on icon at bounding box center [303, 8] width 6 height 6
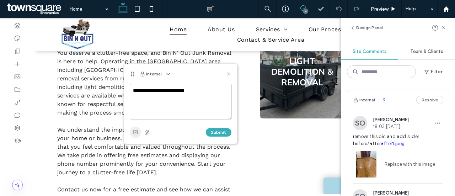
type textarea "**********"
click at [135, 135] on span "button" at bounding box center [135, 132] width 11 height 11
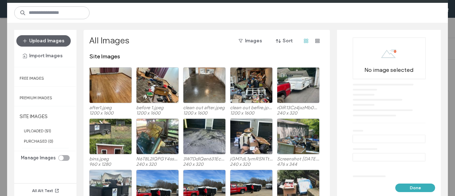
click at [45, 34] on div "Upload Images Import Images" at bounding box center [45, 48] width 62 height 37
click at [47, 38] on button "Upload Images" at bounding box center [43, 40] width 54 height 11
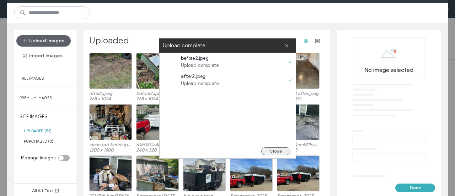
click at [278, 153] on button "Close" at bounding box center [275, 151] width 29 height 8
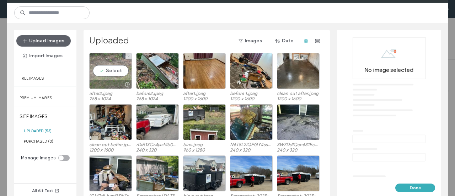
click at [113, 76] on div "Select" at bounding box center [110, 71] width 43 height 36
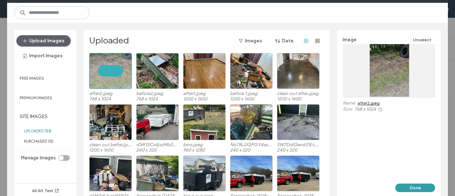
click at [414, 189] on button "Done" at bounding box center [415, 187] width 40 height 9
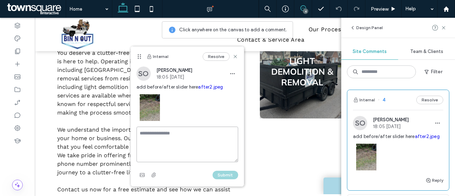
click at [157, 133] on textarea at bounding box center [187, 145] width 102 height 36
click at [144, 172] on icon "button" at bounding box center [142, 175] width 6 height 6
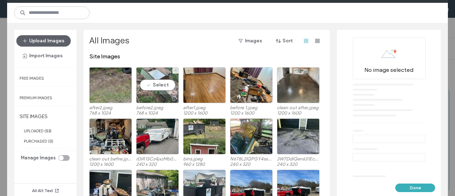
click at [150, 88] on div "Select" at bounding box center [157, 85] width 43 height 36
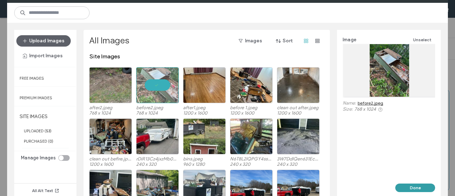
click at [428, 190] on button "Done" at bounding box center [415, 187] width 40 height 9
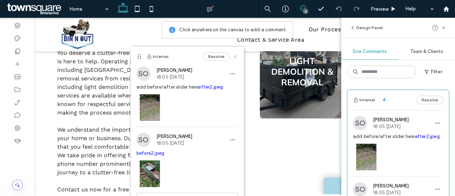
click at [232, 59] on icon at bounding box center [235, 57] width 6 height 6
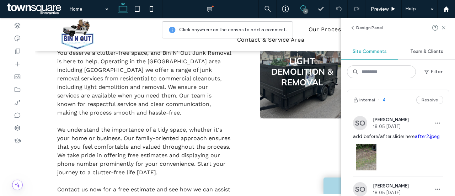
click at [304, 5] on icon at bounding box center [303, 8] width 6 height 6
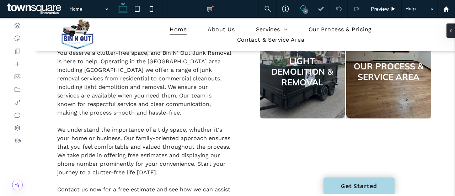
click at [299, 10] on span at bounding box center [302, 8] width 17 height 6
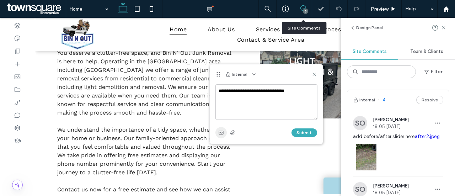
type textarea "**********"
click at [218, 130] on icon "button" at bounding box center [221, 133] width 6 height 6
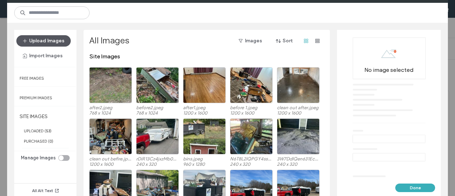
click at [60, 36] on button "Upload Images" at bounding box center [43, 40] width 54 height 11
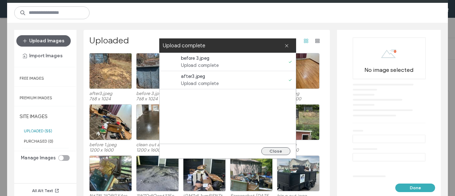
click at [282, 152] on button "Close" at bounding box center [275, 151] width 29 height 8
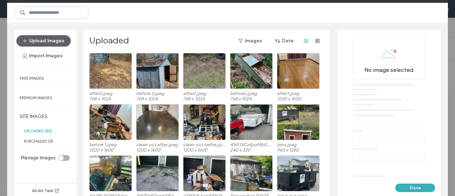
click at [141, 52] on div "Uploaded Images Date" at bounding box center [206, 44] width 234 height 18
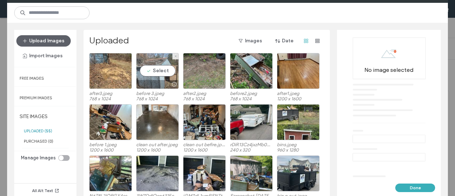
click at [151, 66] on div "Select" at bounding box center [157, 71] width 43 height 36
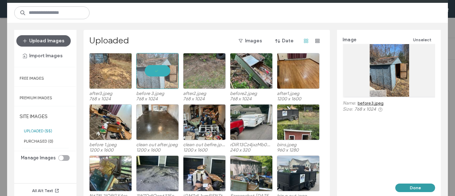
click at [424, 187] on button "Done" at bounding box center [415, 187] width 40 height 9
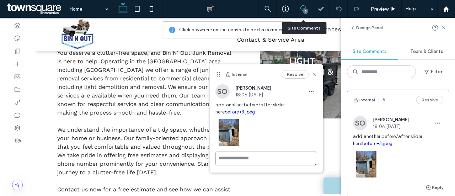
click at [238, 158] on textarea at bounding box center [266, 158] width 102 height 14
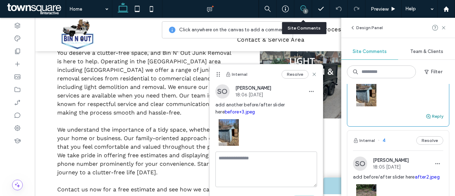
click at [426, 116] on button "Reply" at bounding box center [434, 116] width 18 height 9
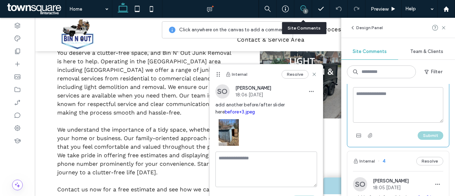
scroll to position [107, 0]
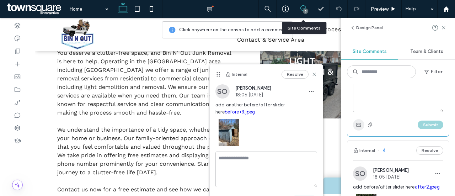
click at [353, 120] on div "Submit" at bounding box center [398, 106] width 102 height 60
click at [358, 123] on use "button" at bounding box center [358, 125] width 5 height 4
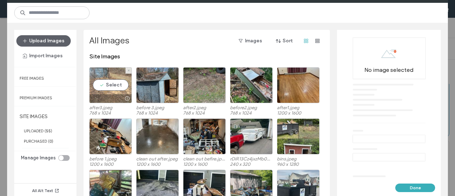
click at [101, 82] on div "Select" at bounding box center [110, 85] width 43 height 36
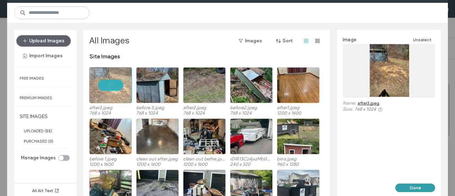
click at [424, 185] on button "Done" at bounding box center [415, 187] width 40 height 9
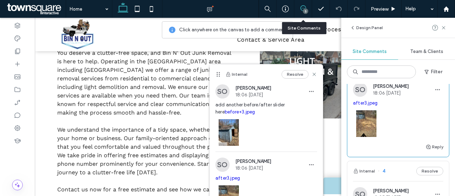
scroll to position [172, 0]
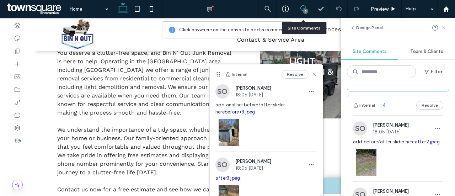
click at [445, 29] on icon at bounding box center [444, 28] width 6 height 6
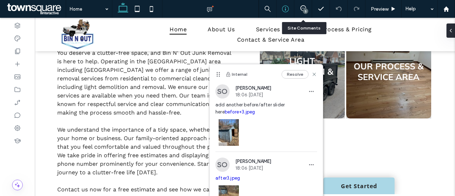
scroll to position [0, 0]
click at [311, 76] on icon at bounding box center [314, 74] width 6 height 6
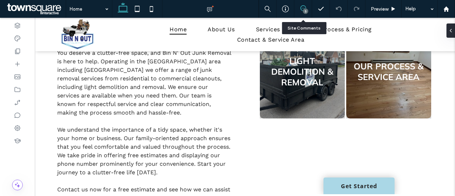
click at [306, 5] on span at bounding box center [302, 8] width 17 height 6
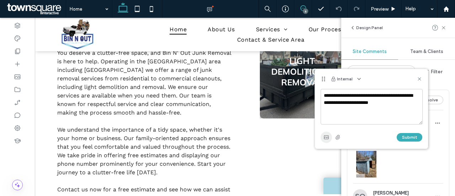
type textarea "**********"
click at [328, 138] on use "button" at bounding box center [326, 137] width 5 height 4
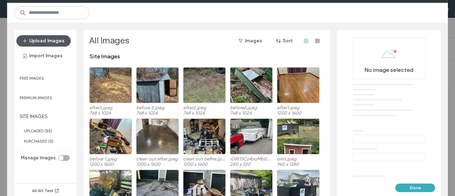
click at [61, 43] on button "Upload Images" at bounding box center [43, 40] width 54 height 11
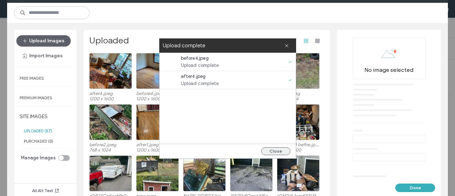
click at [274, 149] on button "Close" at bounding box center [275, 151] width 29 height 8
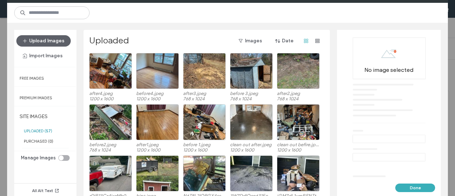
click at [155, 66] on div at bounding box center [157, 71] width 43 height 36
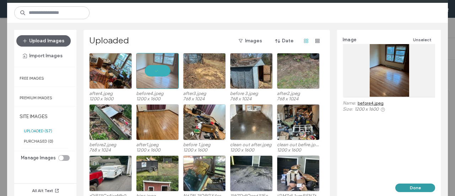
click at [423, 189] on button "Done" at bounding box center [415, 187] width 40 height 9
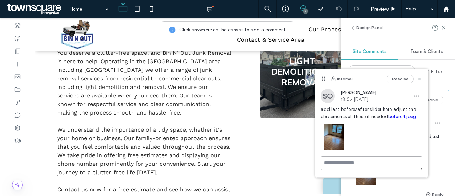
click at [355, 163] on textarea at bounding box center [372, 163] width 102 height 14
click at [424, 79] on div "Internal Resolve" at bounding box center [371, 79] width 113 height 20
click at [422, 80] on icon at bounding box center [419, 79] width 6 height 6
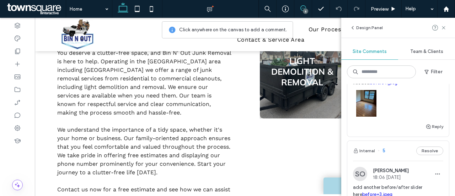
scroll to position [71, 0]
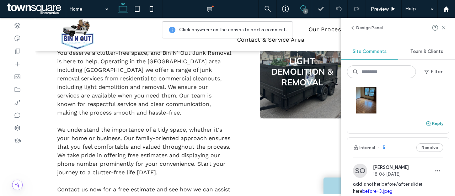
click at [429, 123] on button "Reply" at bounding box center [434, 123] width 18 height 9
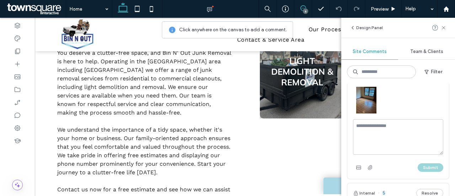
scroll to position [107, 0]
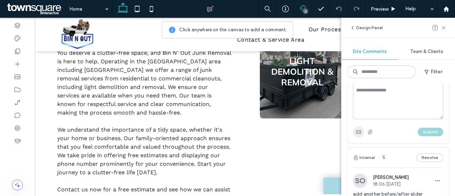
click at [357, 128] on span "button" at bounding box center [358, 131] width 11 height 11
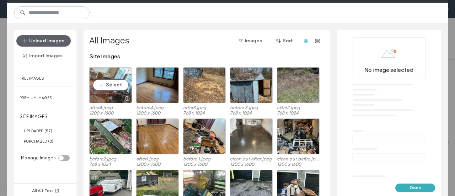
click at [117, 88] on div "Select" at bounding box center [110, 85] width 43 height 36
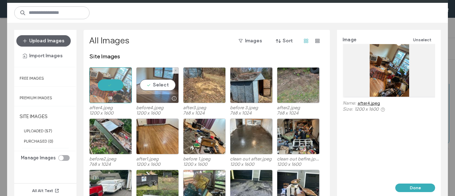
click at [158, 85] on div "Select" at bounding box center [157, 85] width 43 height 36
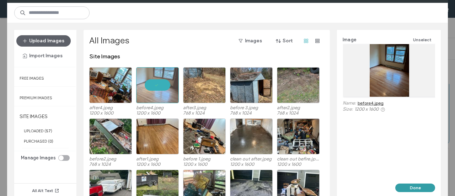
click at [421, 188] on button "Done" at bounding box center [415, 187] width 40 height 9
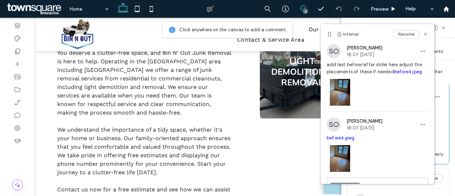
scroll to position [172, 0]
click at [420, 124] on use "button" at bounding box center [422, 124] width 5 height 1
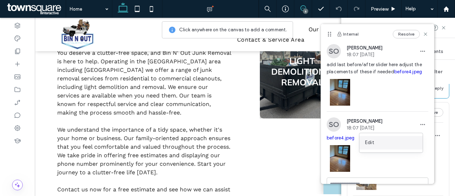
click at [382, 142] on div "Edit" at bounding box center [390, 143] width 63 height 14
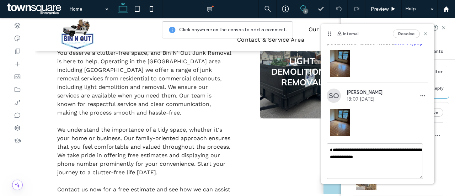
scroll to position [36, 0]
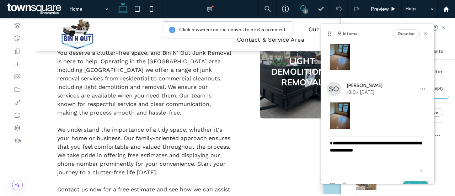
drag, startPoint x: 369, startPoint y: 159, endPoint x: 321, endPoint y: 137, distance: 52.3
click at [321, 137] on div "**********" at bounding box center [377, 136] width 113 height 109
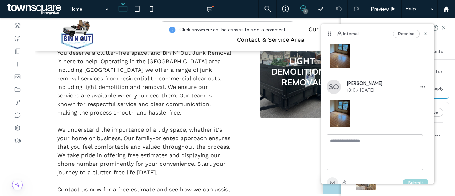
scroll to position [42, 0]
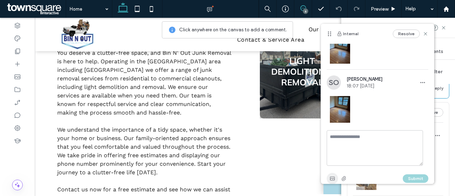
click at [331, 176] on icon "button" at bounding box center [332, 179] width 6 height 6
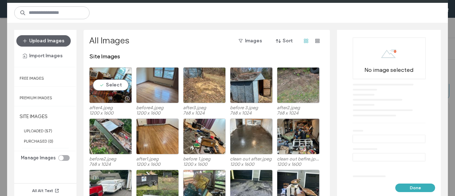
drag, startPoint x: 109, startPoint y: 94, endPoint x: 140, endPoint y: 99, distance: 32.0
click at [109, 94] on div at bounding box center [111, 98] width 42 height 9
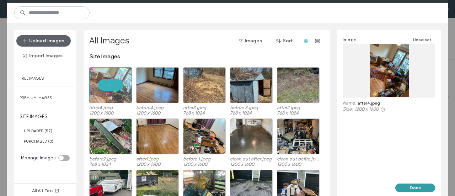
click at [421, 185] on button "Done" at bounding box center [415, 187] width 40 height 9
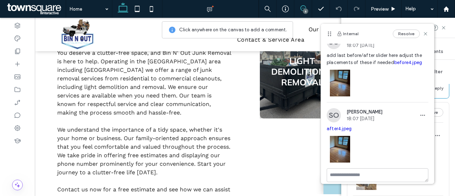
scroll to position [14, 0]
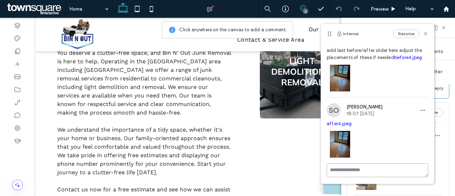
click at [366, 168] on textarea at bounding box center [378, 170] width 102 height 14
click at [361, 173] on textarea at bounding box center [378, 181] width 102 height 36
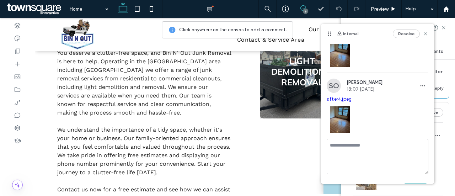
scroll to position [50, 0]
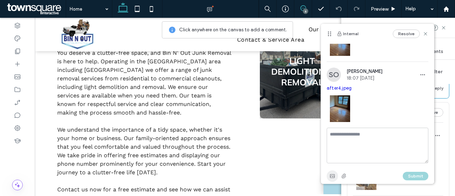
click at [335, 171] on span "button" at bounding box center [332, 175] width 11 height 11
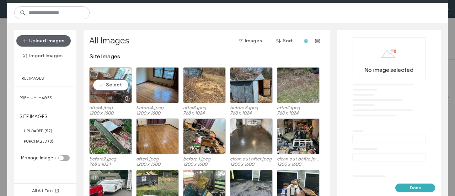
click at [120, 82] on div "Select" at bounding box center [110, 85] width 43 height 36
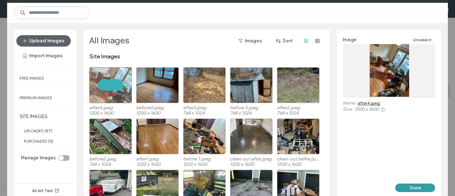
click at [424, 185] on button "Done" at bounding box center [415, 187] width 40 height 9
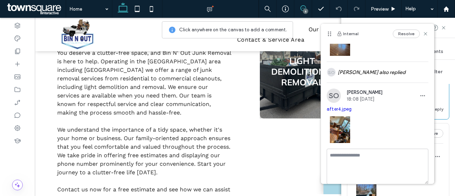
scroll to position [193, 0]
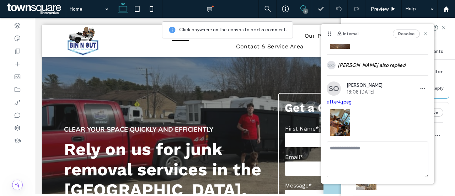
scroll to position [841, 0]
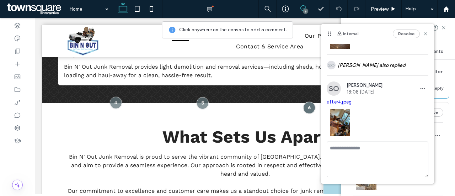
click at [424, 36] on div "Internal Resolve" at bounding box center [377, 34] width 113 height 20
click at [424, 35] on use at bounding box center [425, 33] width 3 height 3
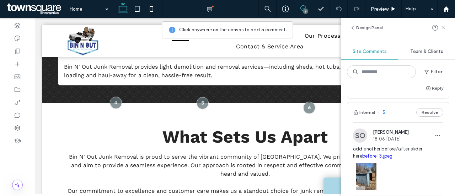
click at [445, 28] on icon at bounding box center [444, 28] width 6 height 6
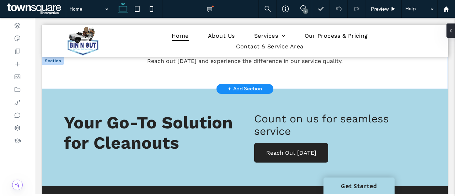
scroll to position [967, 0]
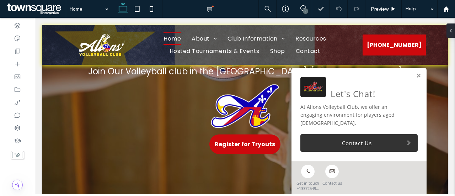
scroll to position [213, 0]
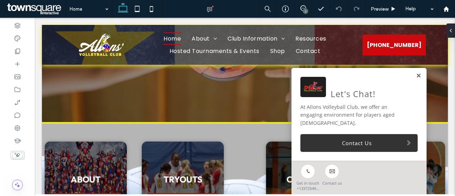
click at [416, 79] on link at bounding box center [418, 76] width 5 height 6
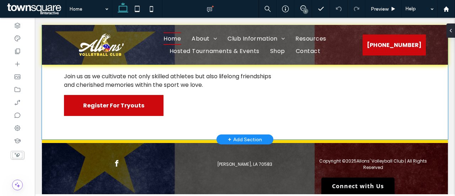
scroll to position [1420, 0]
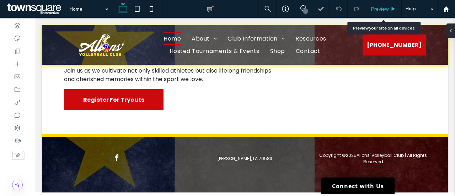
click at [391, 12] on div "Preview" at bounding box center [383, 9] width 36 height 18
click at [391, 11] on icon at bounding box center [393, 8] width 5 height 5
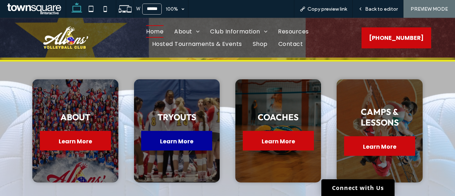
scroll to position [284, 0]
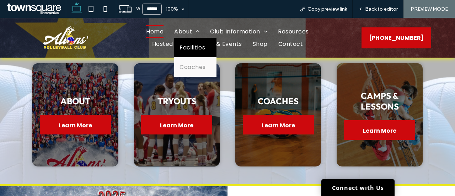
click at [192, 49] on span "Facilities" at bounding box center [192, 47] width 26 height 9
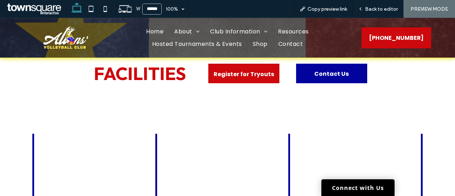
scroll to position [5, 0]
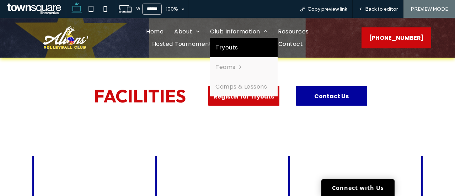
click at [228, 49] on span "Tryouts" at bounding box center [226, 47] width 22 height 9
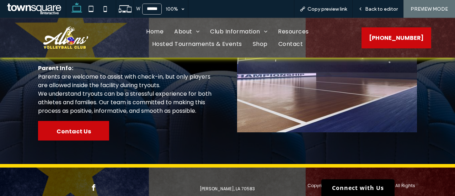
scroll to position [590, 0]
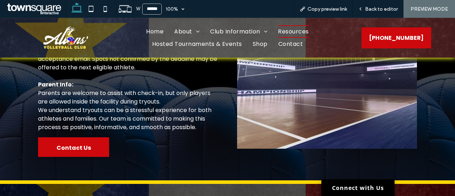
click at [292, 34] on span "Resources" at bounding box center [293, 31] width 31 height 12
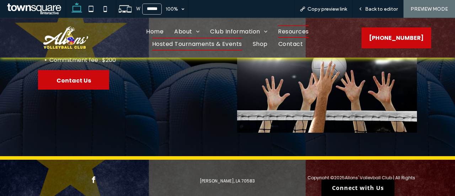
scroll to position [178, 0]
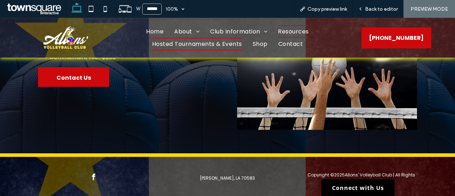
click at [190, 42] on span "Hosted Tournaments & Events" at bounding box center [197, 44] width 90 height 12
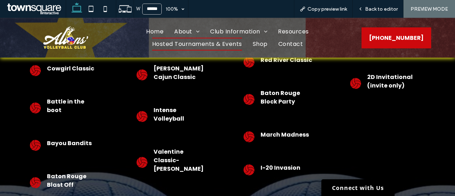
scroll to position [213, 0]
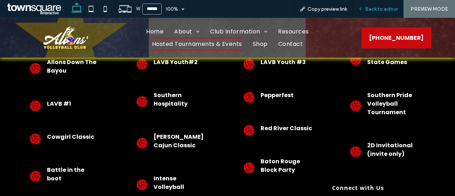
click at [385, 13] on div "Back to editor" at bounding box center [378, 9] width 51 height 18
click at [374, 13] on div "Back to editor" at bounding box center [378, 9] width 51 height 18
click at [381, 8] on span "Back to editor" at bounding box center [381, 9] width 33 height 6
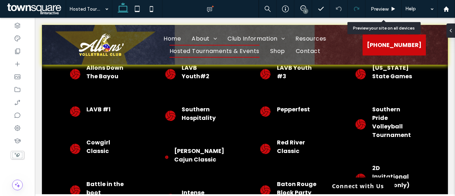
scroll to position [211, 0]
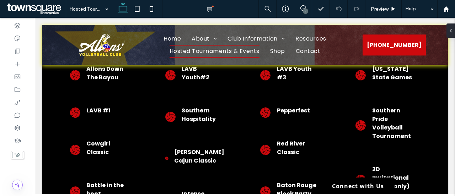
click at [303, 12] on div "1" at bounding box center [305, 11] width 5 height 5
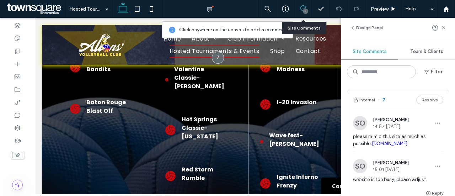
scroll to position [389, 0]
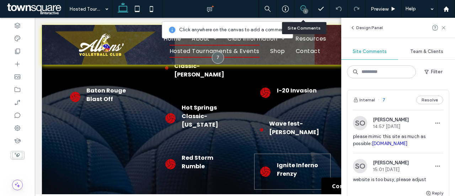
click at [254, 154] on div "Ignite Inferno Frenzy" at bounding box center [292, 172] width 76 height 36
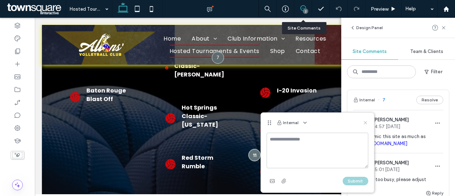
click at [364, 123] on icon at bounding box center [365, 123] width 6 height 6
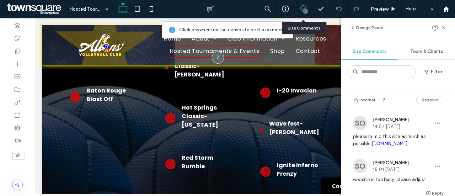
click at [446, 34] on div "Design Panel" at bounding box center [398, 28] width 114 height 20
click at [445, 30] on icon at bounding box center [444, 28] width 6 height 6
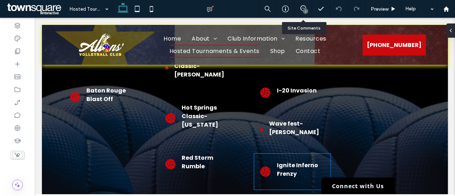
click at [283, 168] on p "Ignite Inferno Frenzy" at bounding box center [298, 169] width 42 height 17
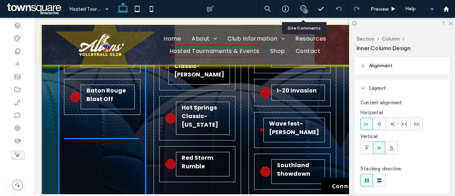
drag, startPoint x: 259, startPoint y: 155, endPoint x: 101, endPoint y: 147, distance: 157.6
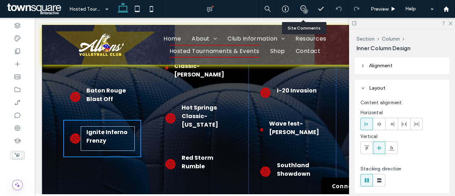
type input "**"
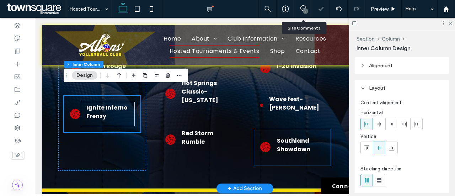
scroll to position [424, 0]
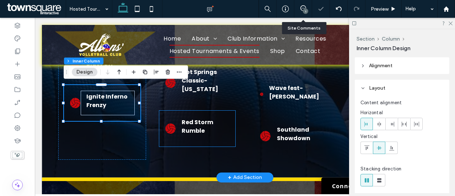
click at [205, 111] on div "Red Storm Rumble" at bounding box center [197, 129] width 76 height 36
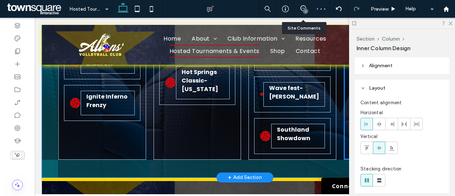
drag, startPoint x: 211, startPoint y: 104, endPoint x: 386, endPoint y: 149, distance: 180.7
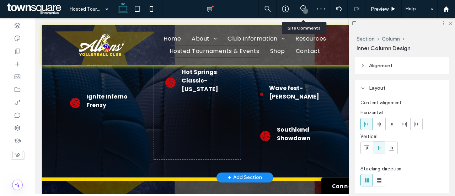
type input "**"
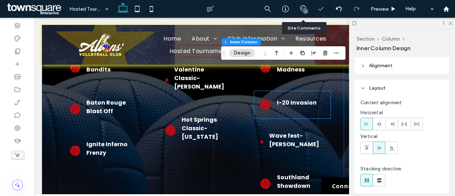
scroll to position [353, 0]
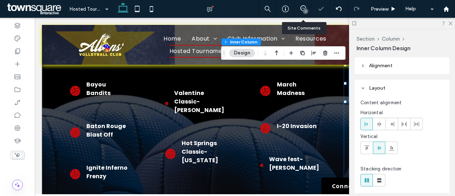
drag, startPoint x: 450, startPoint y: 24, endPoint x: 445, endPoint y: 30, distance: 8.1
click at [450, 24] on icon at bounding box center [450, 23] width 5 height 5
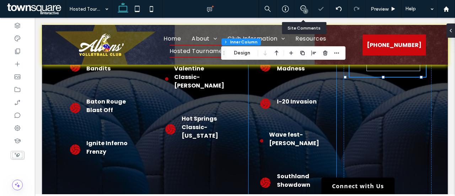
scroll to position [389, 0]
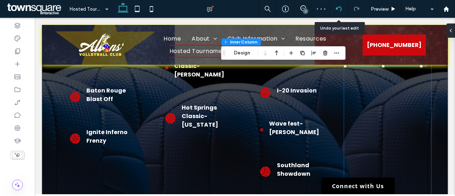
click at [336, 11] on icon at bounding box center [339, 9] width 6 height 6
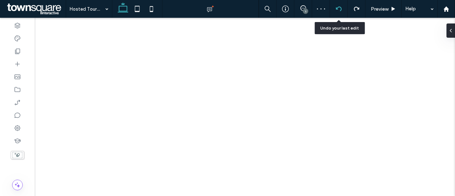
type input "**"
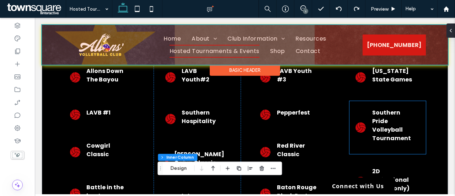
scroll to position [189, 0]
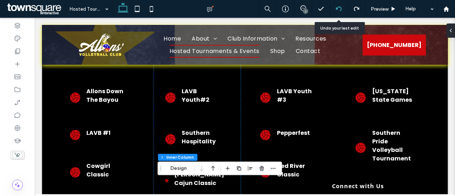
click at [341, 10] on use at bounding box center [338, 8] width 6 height 5
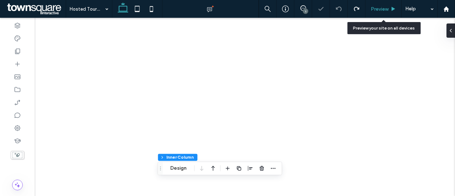
type input "**"
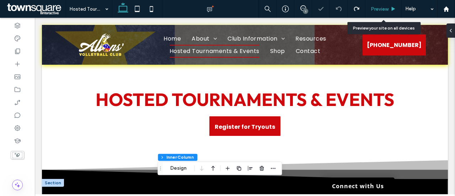
click at [379, 9] on span "Preview" at bounding box center [380, 9] width 18 height 6
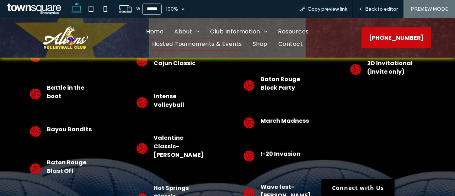
scroll to position [224, 0]
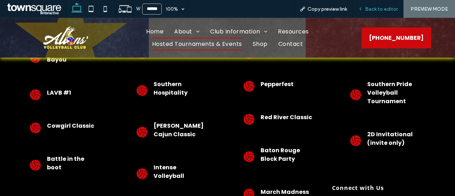
click at [380, 11] on span "Back to editor" at bounding box center [381, 9] width 33 height 6
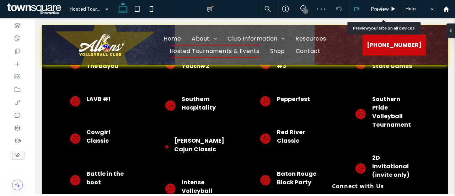
scroll to position [222, 0]
click at [388, 6] on div "Preview" at bounding box center [383, 9] width 36 height 6
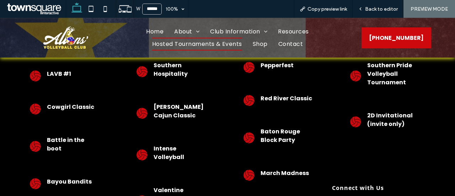
scroll to position [217, 0]
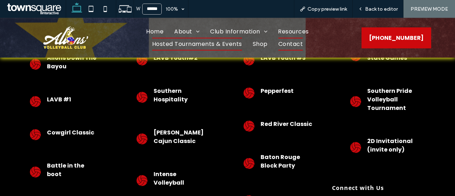
click at [288, 43] on span "Contact" at bounding box center [290, 44] width 25 height 12
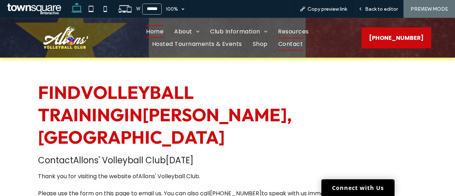
click at [153, 33] on span "Home" at bounding box center [154, 31] width 17 height 12
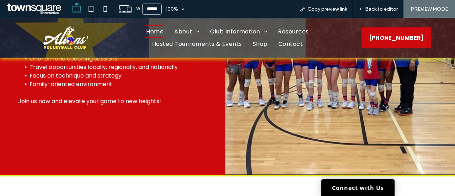
scroll to position [1066, 0]
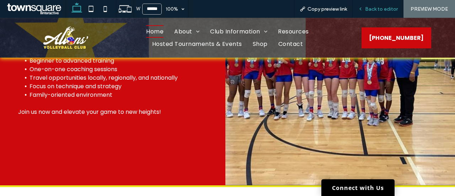
click at [394, 4] on div "Back to editor" at bounding box center [378, 9] width 51 height 18
click at [378, 19] on div "(337) 254-9975" at bounding box center [395, 38] width 84 height 40
click at [381, 11] on span "Back to editor" at bounding box center [381, 9] width 33 height 6
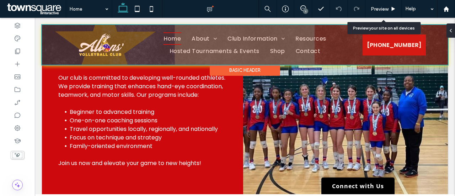
scroll to position [1110, 0]
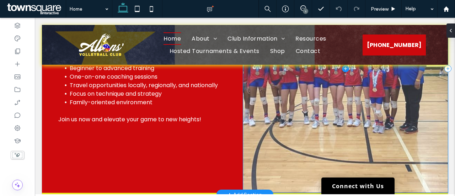
click at [373, 115] on span at bounding box center [345, 69] width 205 height 248
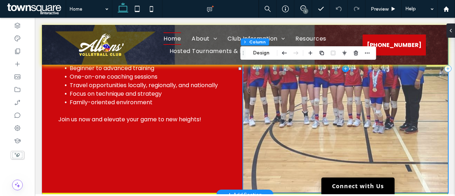
click at [373, 115] on span at bounding box center [345, 69] width 205 height 248
click at [297, 114] on span at bounding box center [345, 69] width 205 height 248
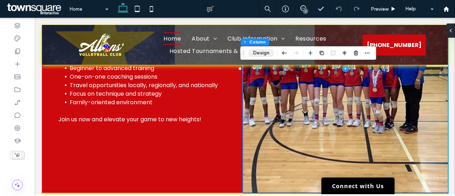
click at [253, 50] on button "Design" at bounding box center [261, 53] width 26 height 9
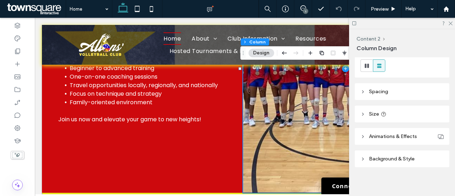
scroll to position [94, 0]
click at [398, 162] on header "Background & Style" at bounding box center [402, 157] width 95 height 17
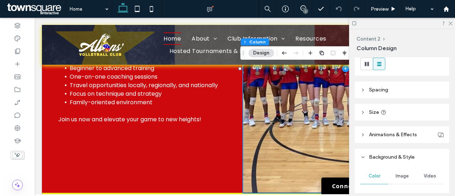
click at [404, 176] on span "Image" at bounding box center [402, 176] width 13 height 6
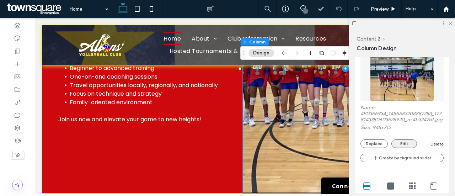
click at [402, 148] on button "Edit" at bounding box center [404, 143] width 26 height 9
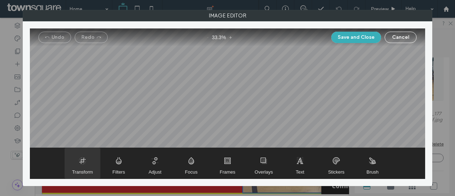
click at [86, 167] on span "Transform" at bounding box center [83, 163] width 36 height 31
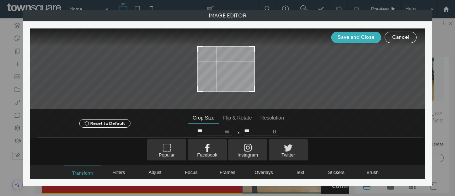
type input "***"
drag, startPoint x: 256, startPoint y: 88, endPoint x: 250, endPoint y: 89, distance: 5.7
click at [250, 89] on div at bounding box center [249, 89] width 9 height 9
click at [373, 38] on button "Save and Close" at bounding box center [356, 37] width 50 height 11
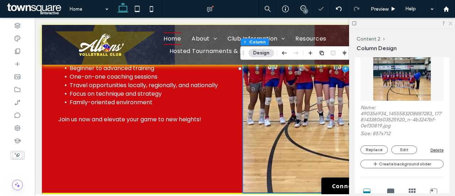
click at [449, 21] on icon at bounding box center [450, 23] width 5 height 5
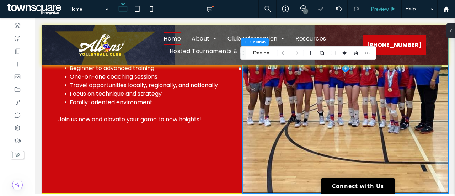
click at [386, 10] on span "Preview" at bounding box center [380, 9] width 18 height 6
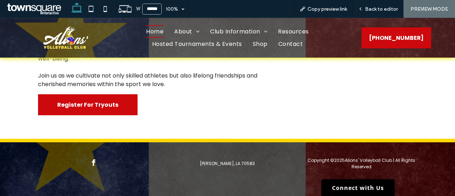
scroll to position [1357, 0]
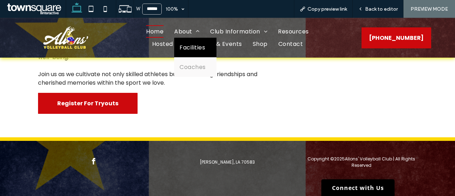
click at [190, 48] on span "Facilities" at bounding box center [192, 47] width 26 height 9
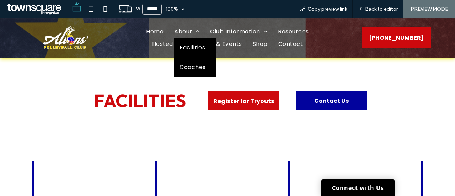
click at [192, 64] on span "Coaches" at bounding box center [192, 67] width 26 height 9
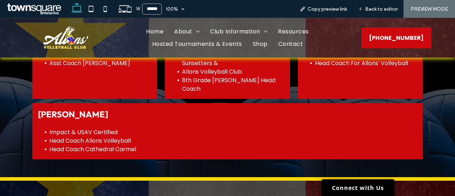
scroll to position [525, 0]
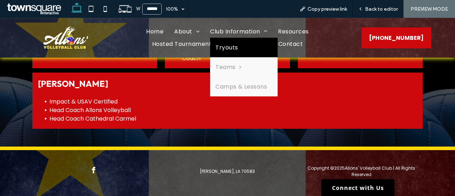
click at [237, 49] on link "Tryouts" at bounding box center [244, 48] width 68 height 20
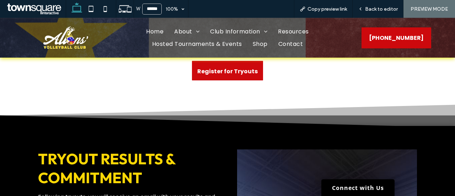
scroll to position [426, 0]
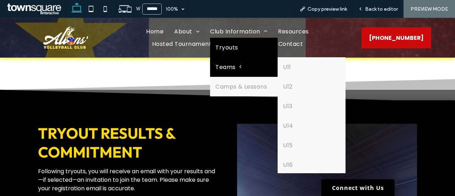
click at [235, 63] on span "Teams" at bounding box center [228, 67] width 26 height 9
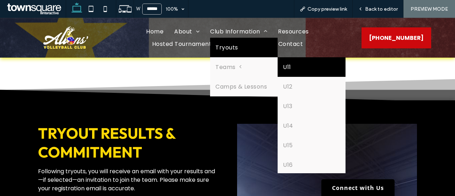
click at [297, 69] on link "U11" at bounding box center [312, 67] width 68 height 20
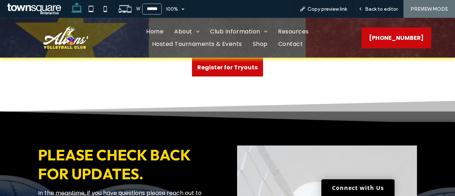
scroll to position [71, 0]
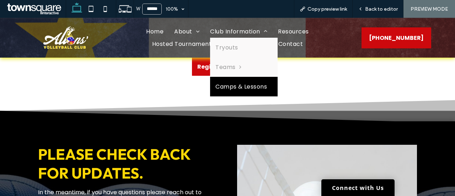
click at [242, 87] on span "Camps & Lessons" at bounding box center [241, 86] width 52 height 9
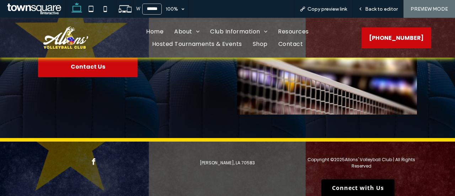
scroll to position [217, 0]
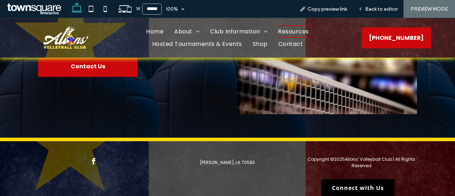
click at [289, 32] on span "Resources" at bounding box center [293, 31] width 31 height 12
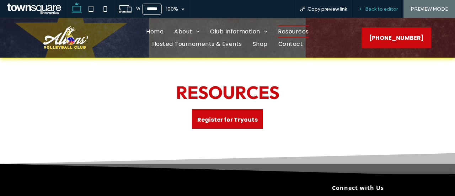
click at [373, 16] on div "Back to editor" at bounding box center [378, 9] width 51 height 18
click at [379, 9] on span "Back to editor" at bounding box center [381, 9] width 33 height 6
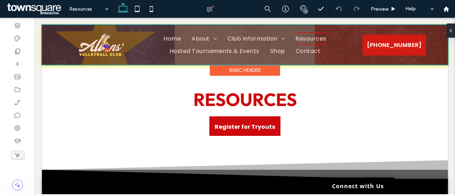
click at [45, 35] on div at bounding box center [245, 45] width 406 height 40
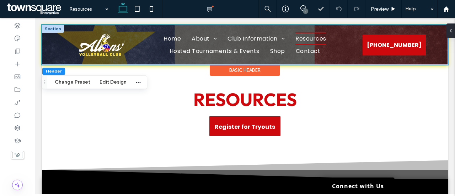
click at [51, 40] on div "Home About Facilities Coaches Club Information Tryouts Teams U11 U12 U13 U14 U1…" at bounding box center [245, 45] width 406 height 40
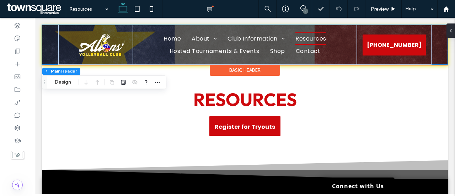
click at [45, 39] on div "Home About Facilities Coaches Club Information Tryouts Teams U11 U12 U13 U14 U1…" at bounding box center [245, 45] width 406 height 40
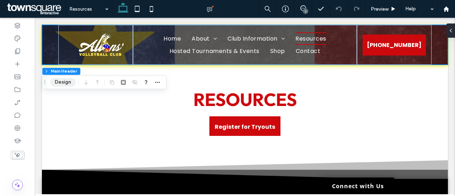
click at [61, 84] on button "Design" at bounding box center [63, 82] width 26 height 9
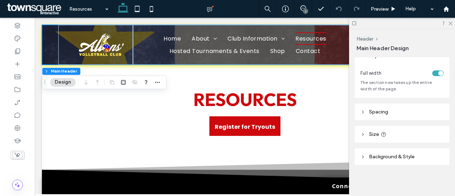
click at [394, 159] on span "Background & Style" at bounding box center [391, 157] width 45 height 6
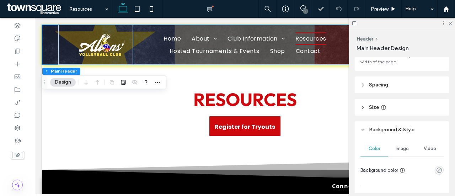
scroll to position [81, 0]
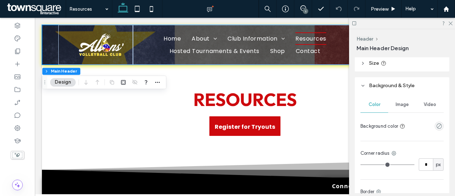
click at [402, 108] on div "Image" at bounding box center [402, 105] width 28 height 16
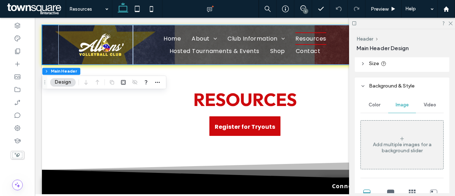
scroll to position [45, 0]
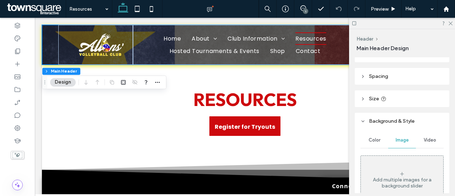
click at [380, 134] on div "Color" at bounding box center [374, 140] width 28 height 16
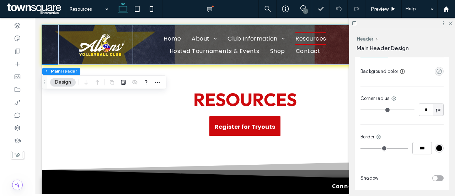
scroll to position [152, 0]
